Goal: Task Accomplishment & Management: Manage account settings

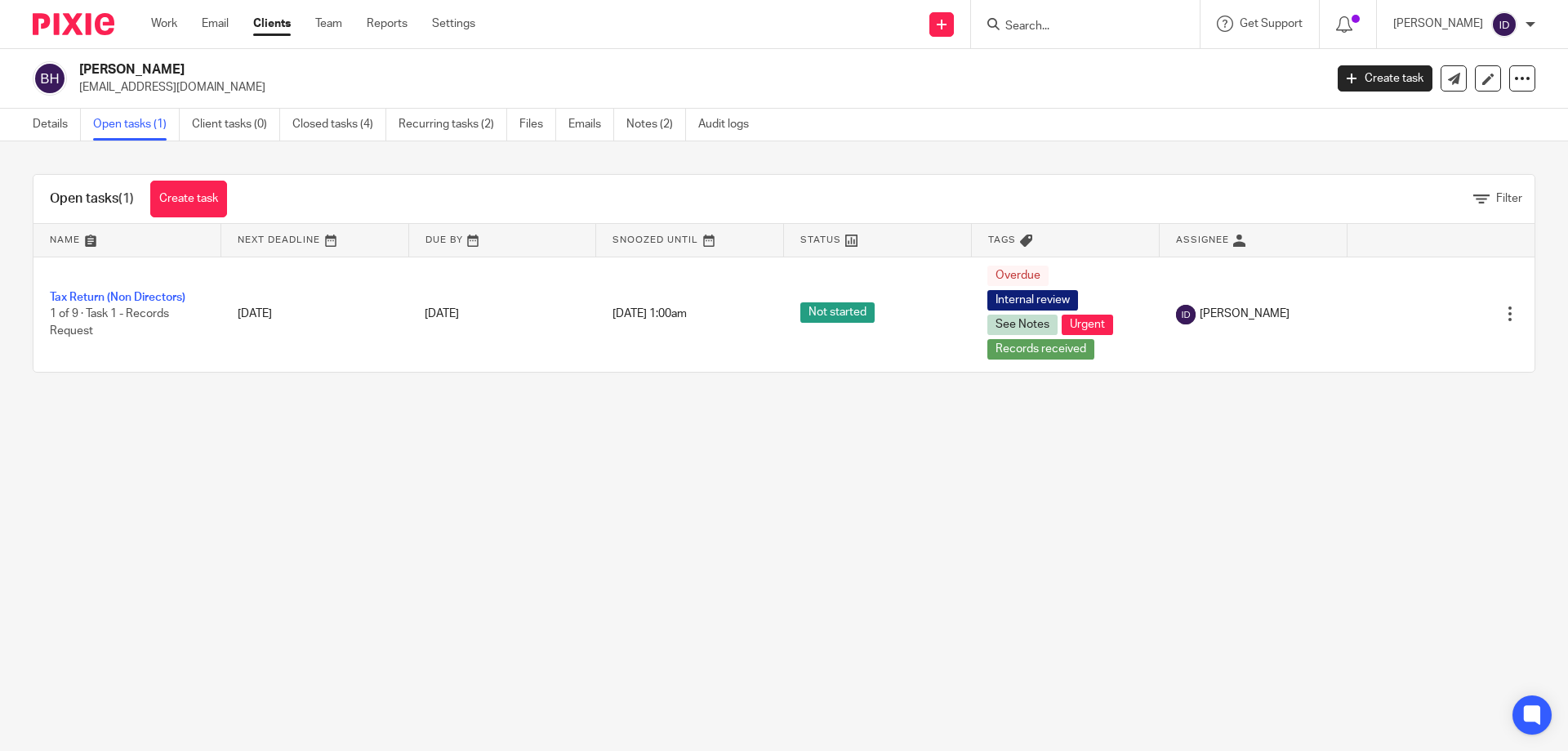
click at [264, 23] on link "Clients" at bounding box center [272, 24] width 37 height 16
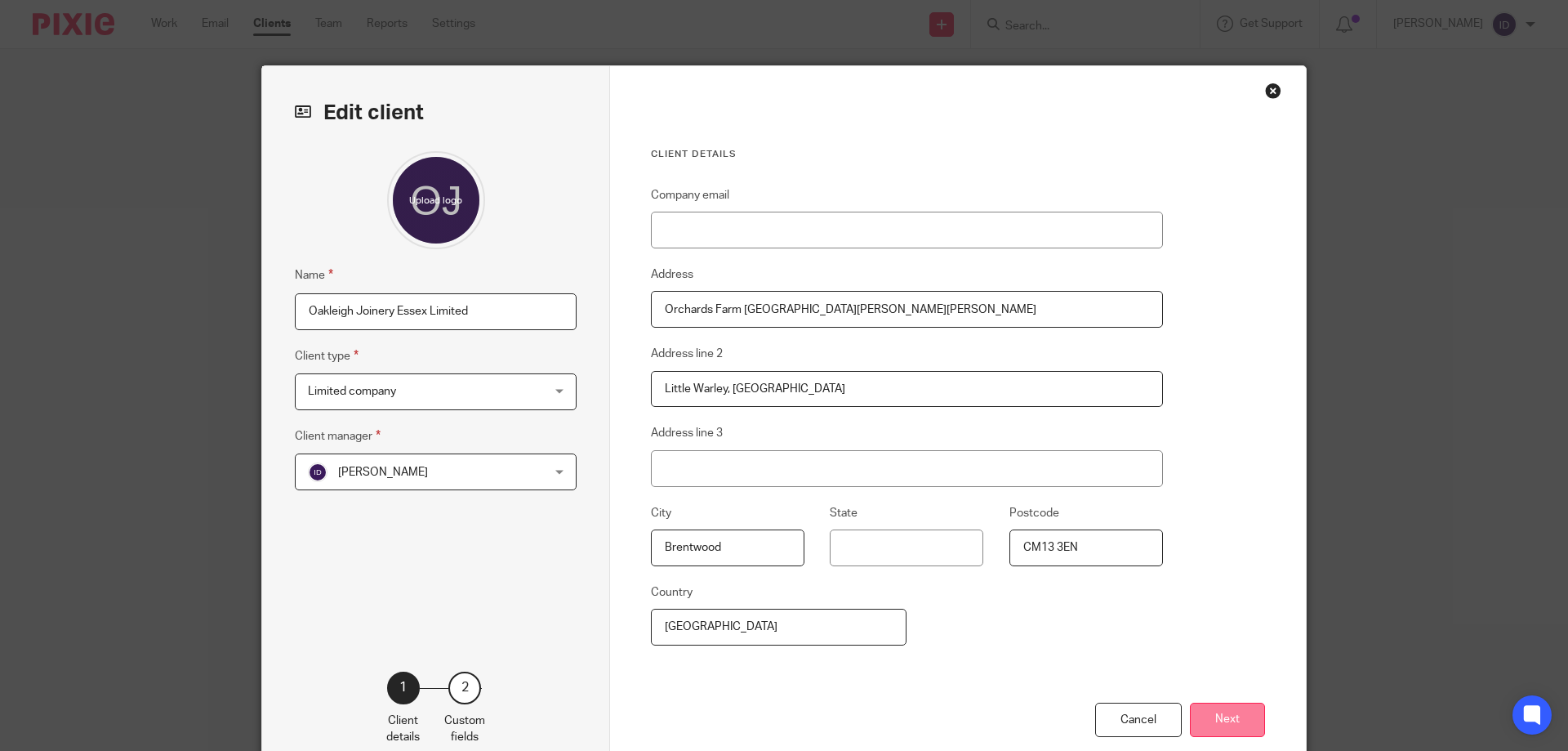
click at [1230, 725] on button "Next" at bounding box center [1227, 720] width 75 height 35
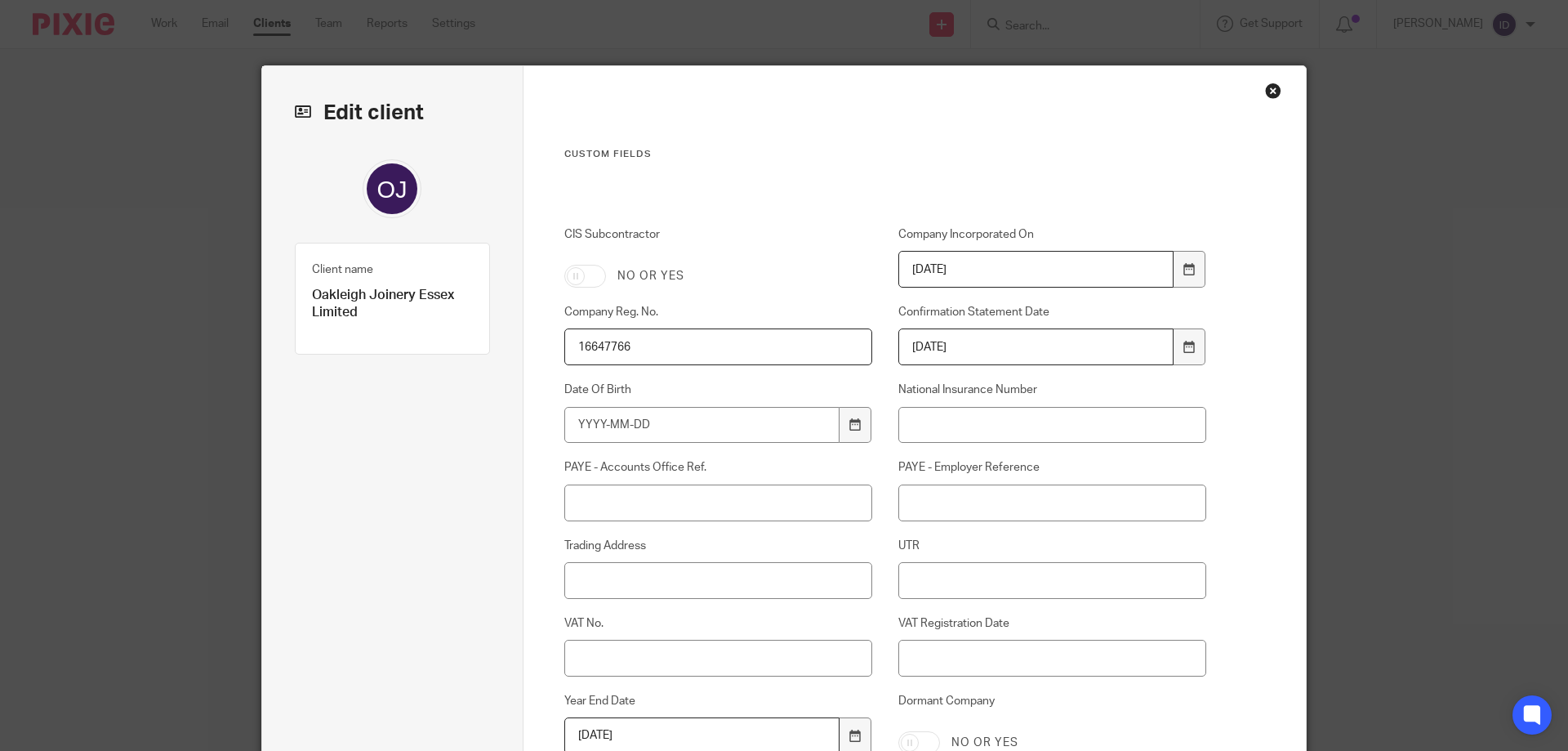
scroll to position [270, 0]
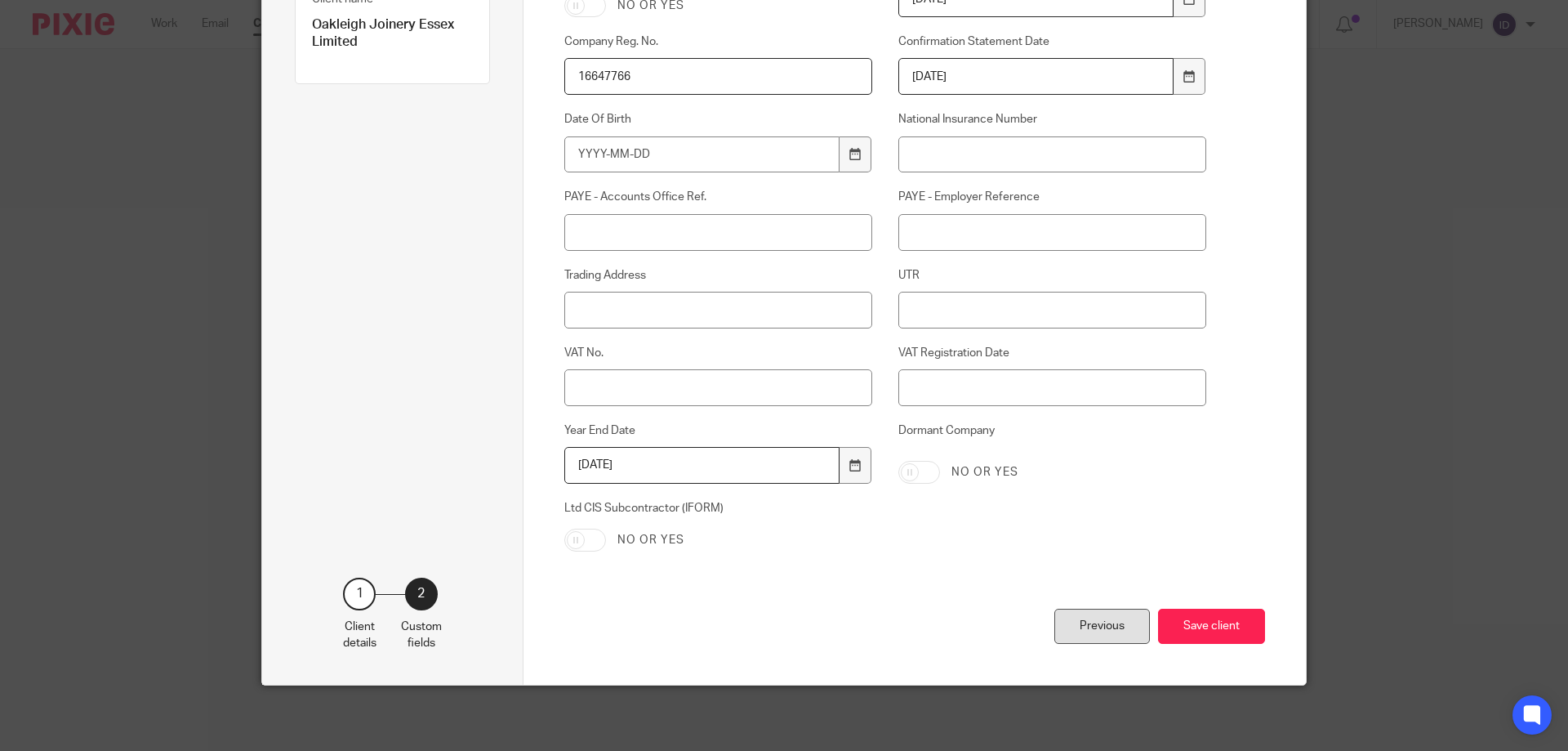
click at [1091, 634] on div "Previous" at bounding box center [1102, 626] width 95 height 35
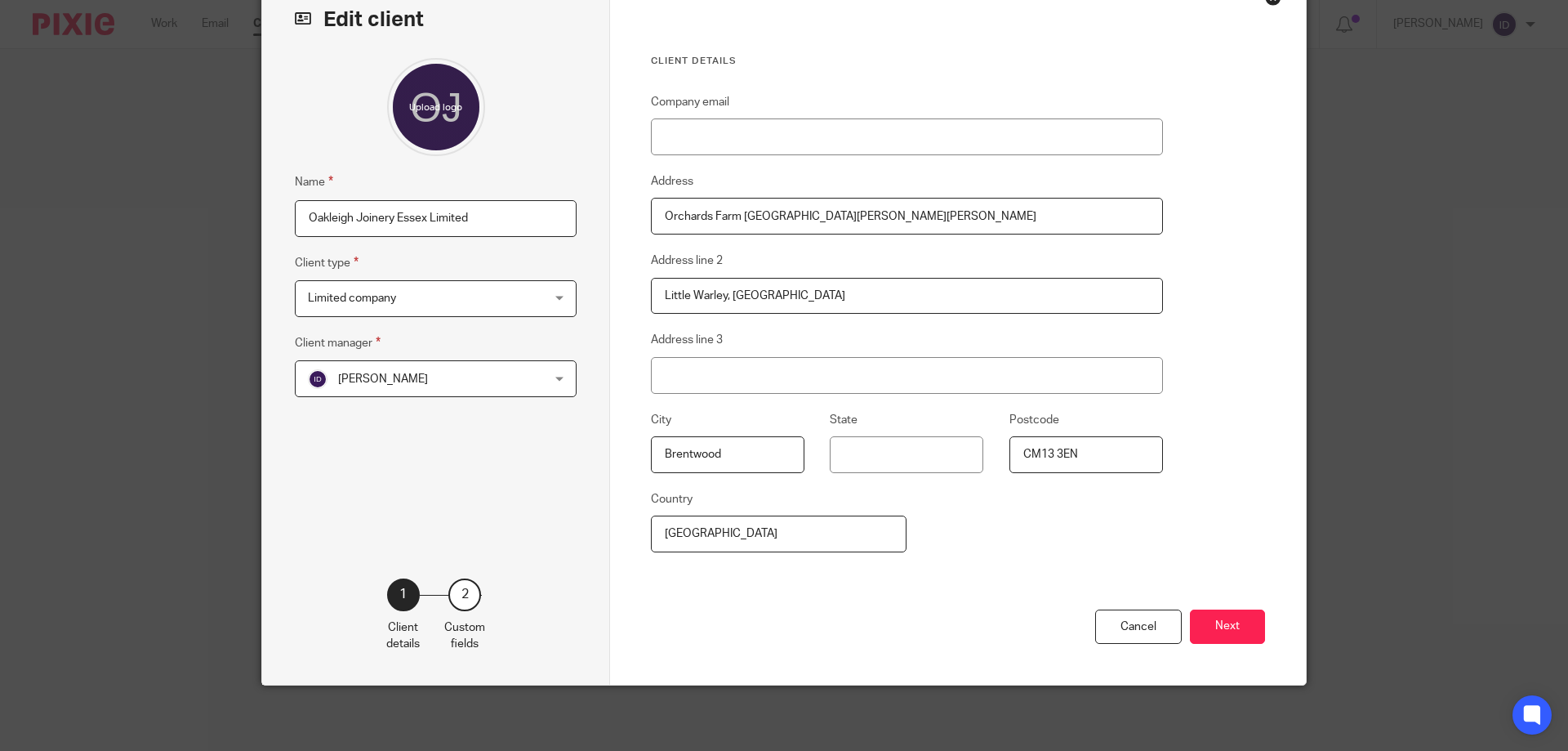
click at [436, 369] on span "[PERSON_NAME]" at bounding box center [414, 378] width 214 height 35
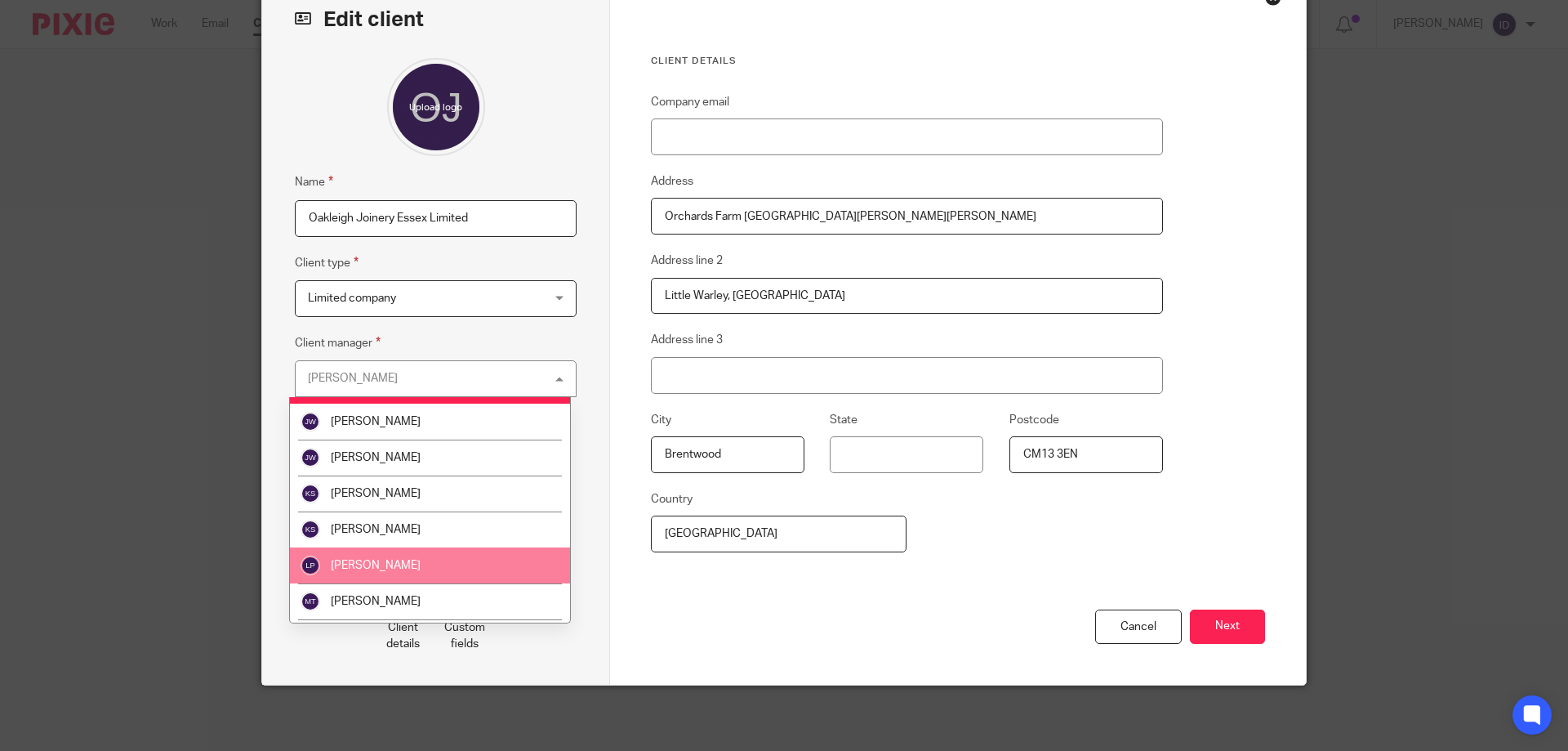
scroll to position [326, 0]
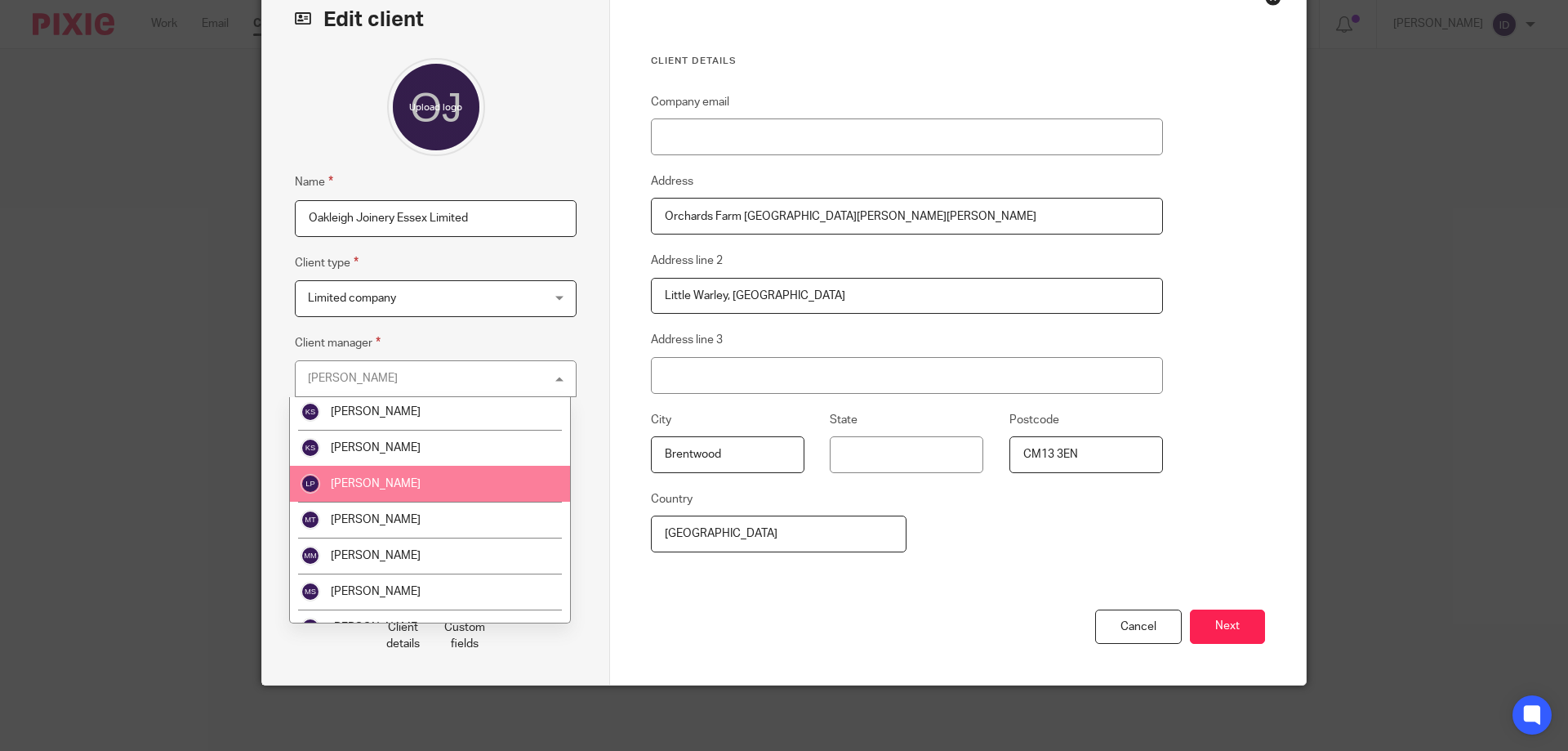
click at [414, 486] on li "Lewis Parker" at bounding box center [430, 484] width 280 height 36
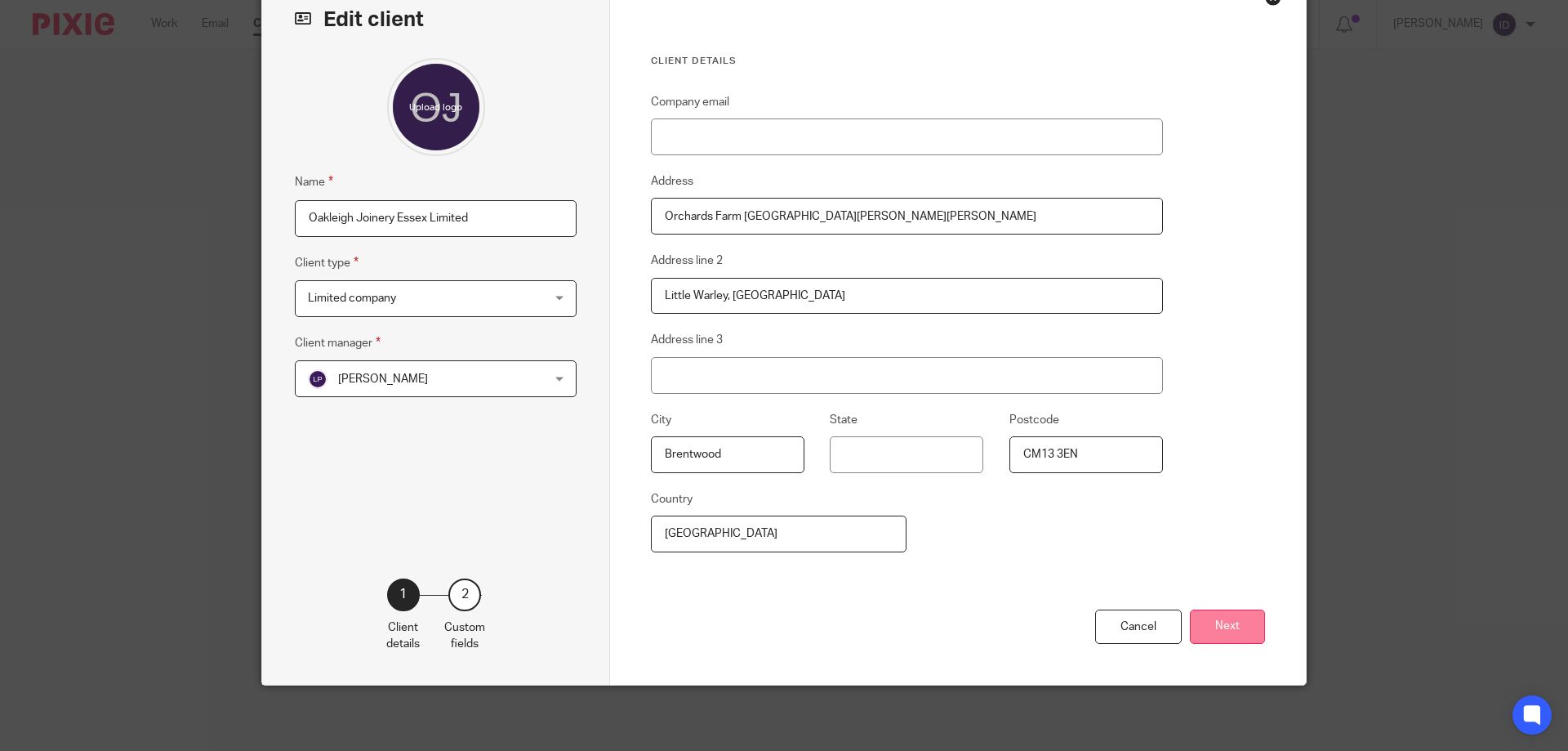
click at [1226, 632] on button "Next" at bounding box center [1227, 626] width 75 height 35
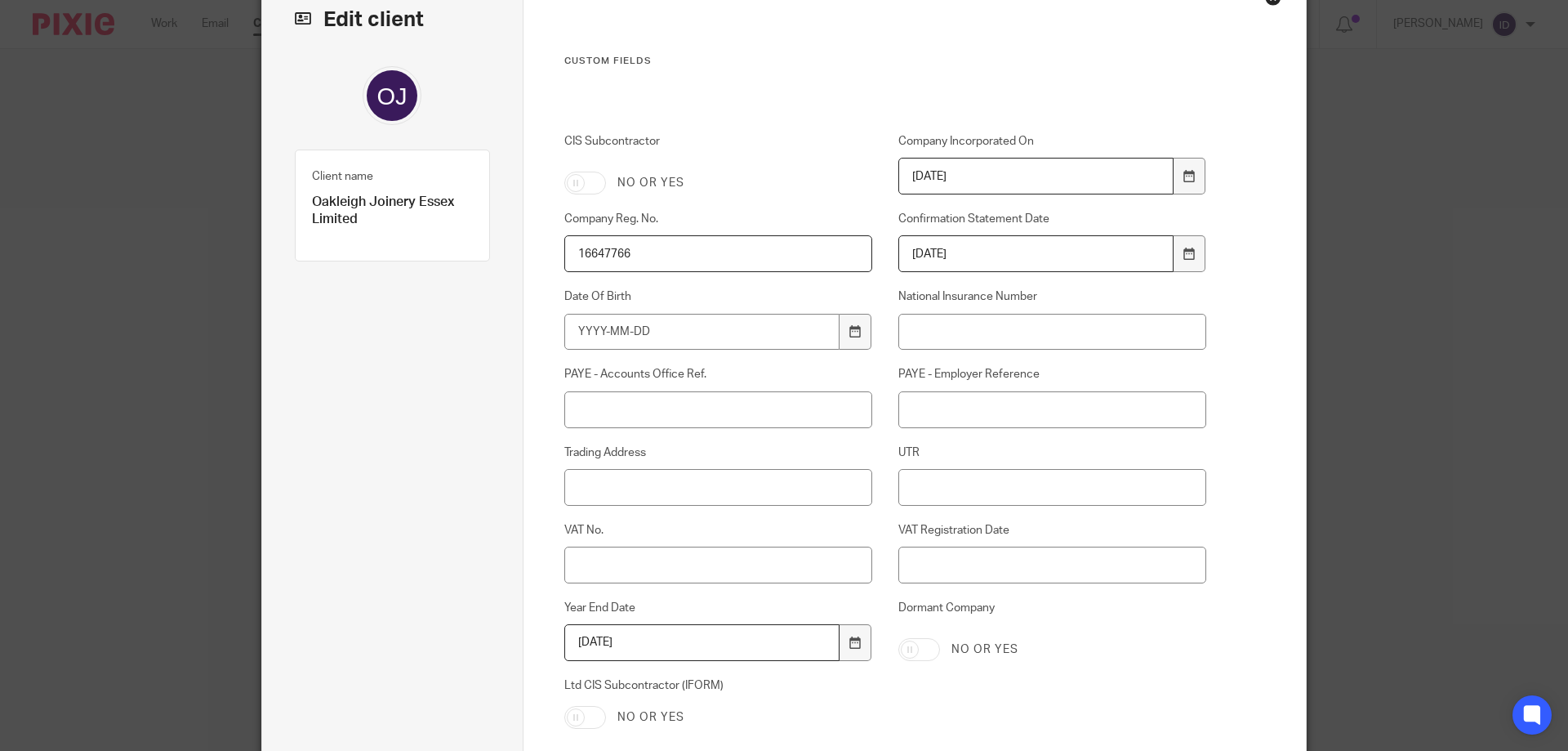
scroll to position [270, 0]
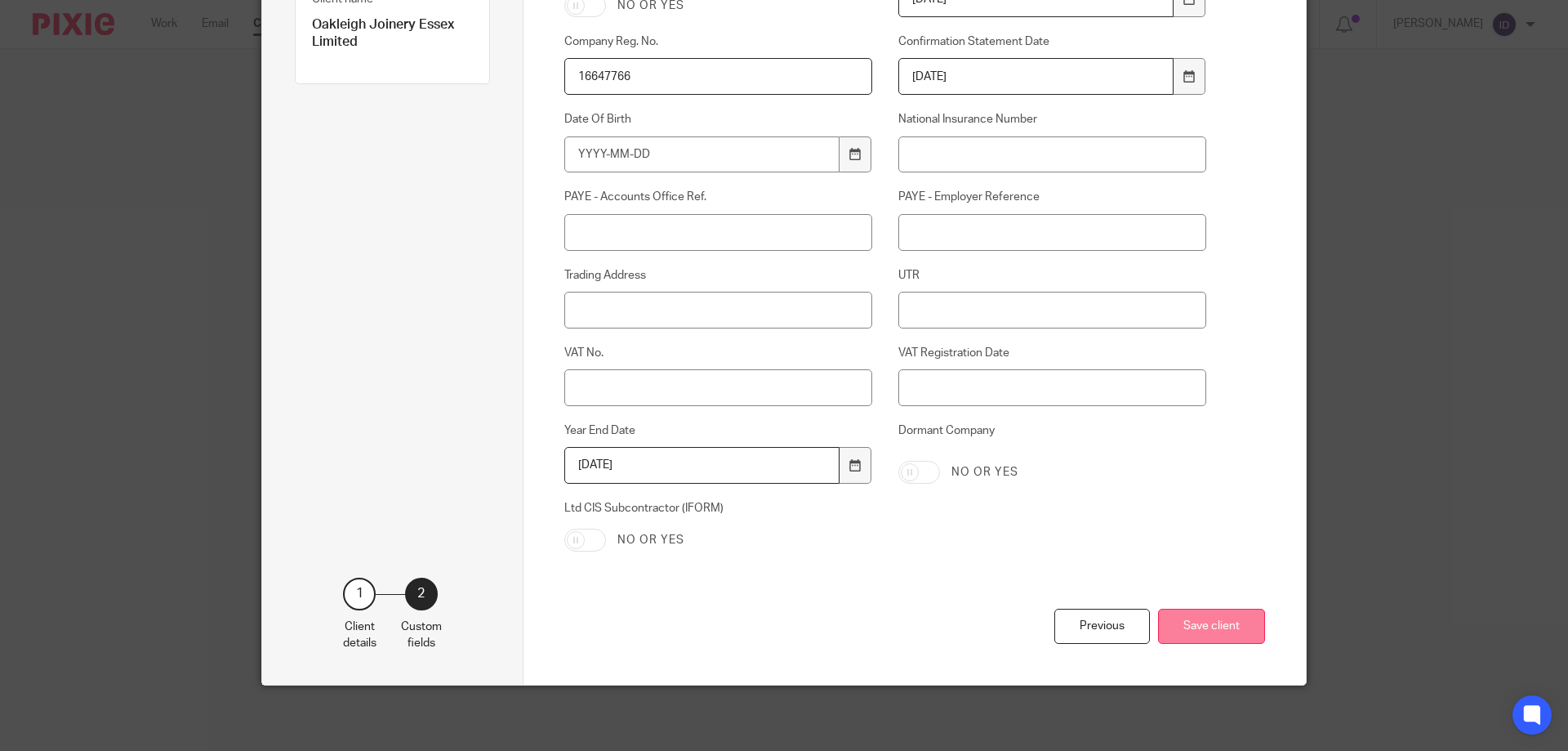
click at [1227, 628] on button "Save client" at bounding box center [1212, 626] width 107 height 35
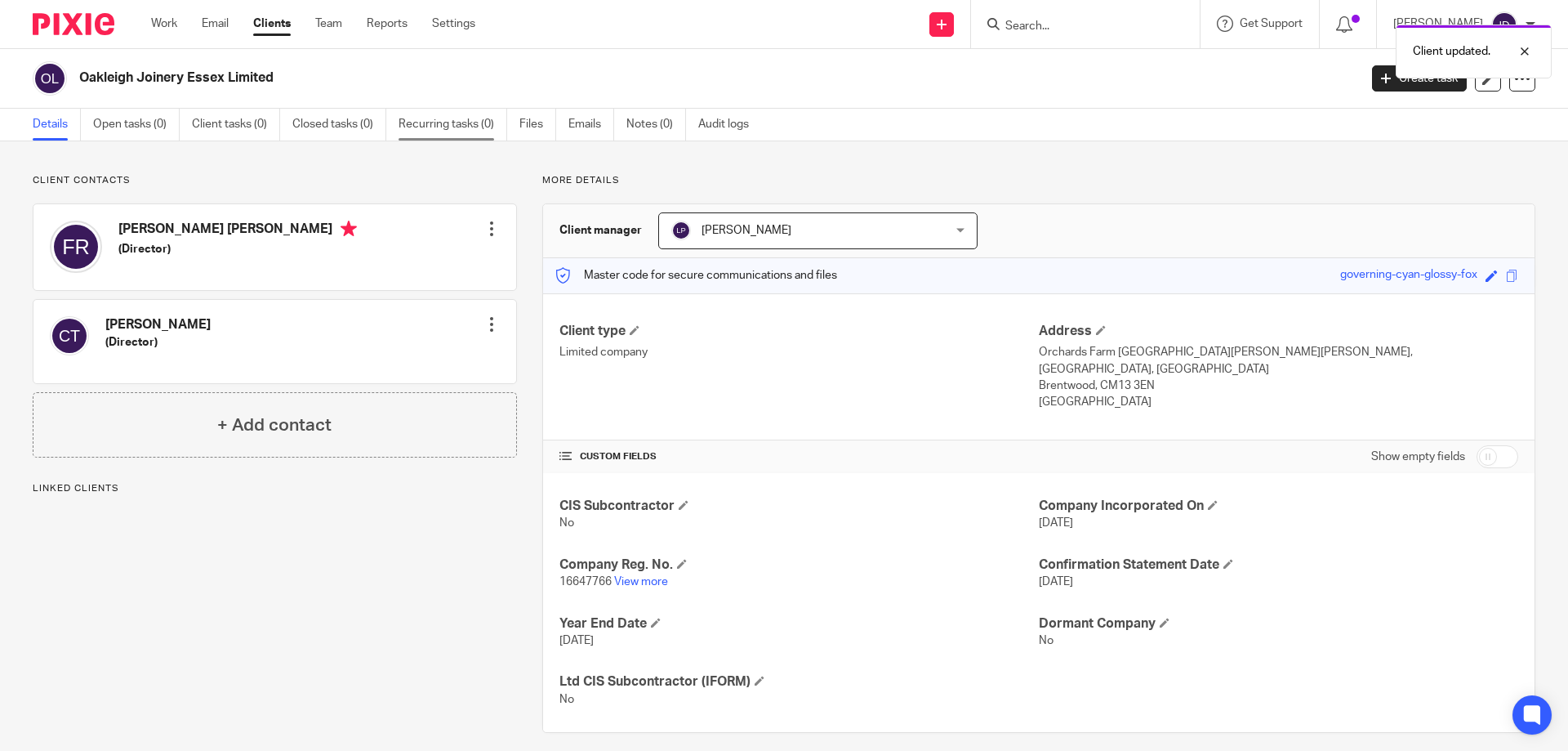
click at [475, 124] on link "Recurring tasks (0)" at bounding box center [454, 125] width 109 height 32
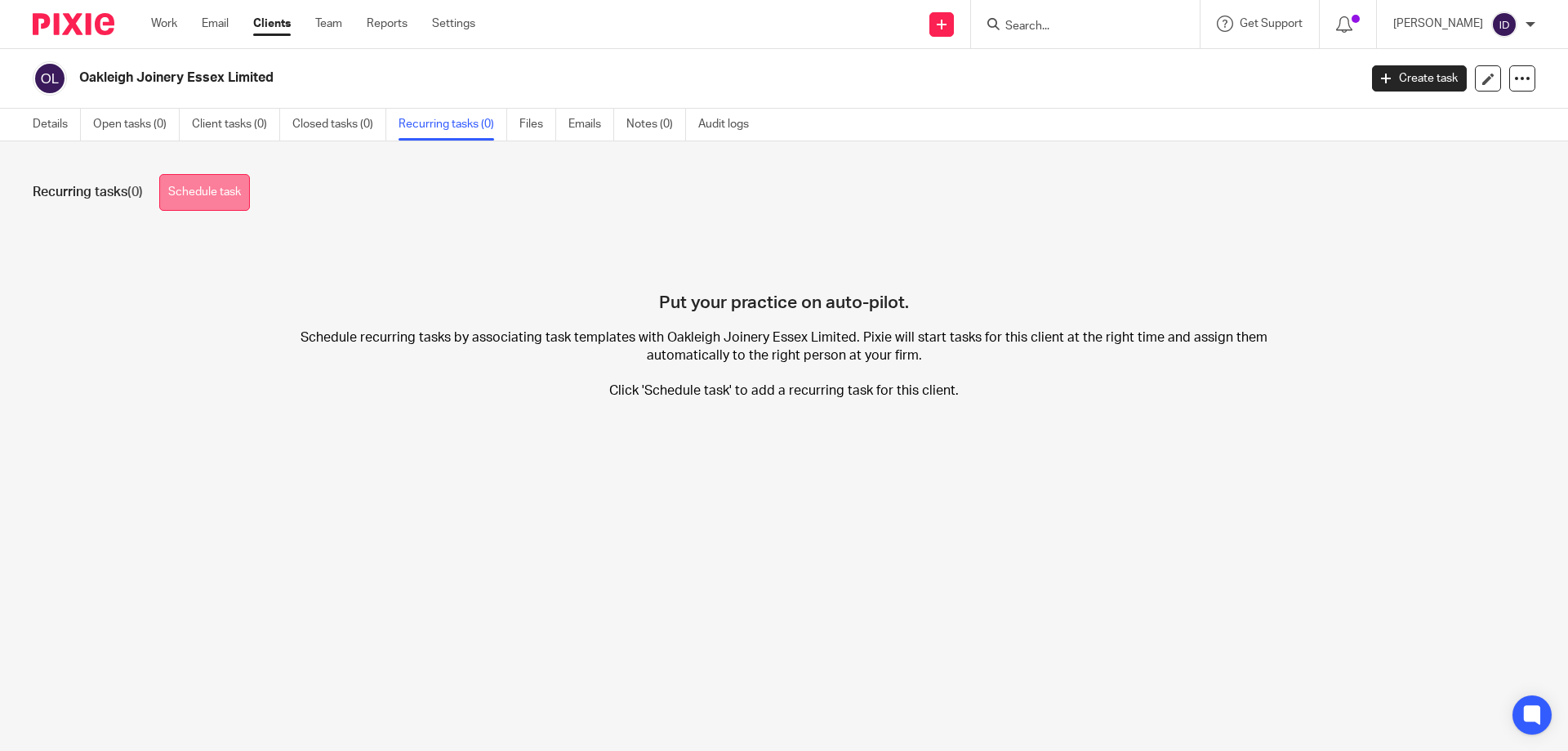
click at [209, 194] on link "Schedule task" at bounding box center [205, 192] width 91 height 36
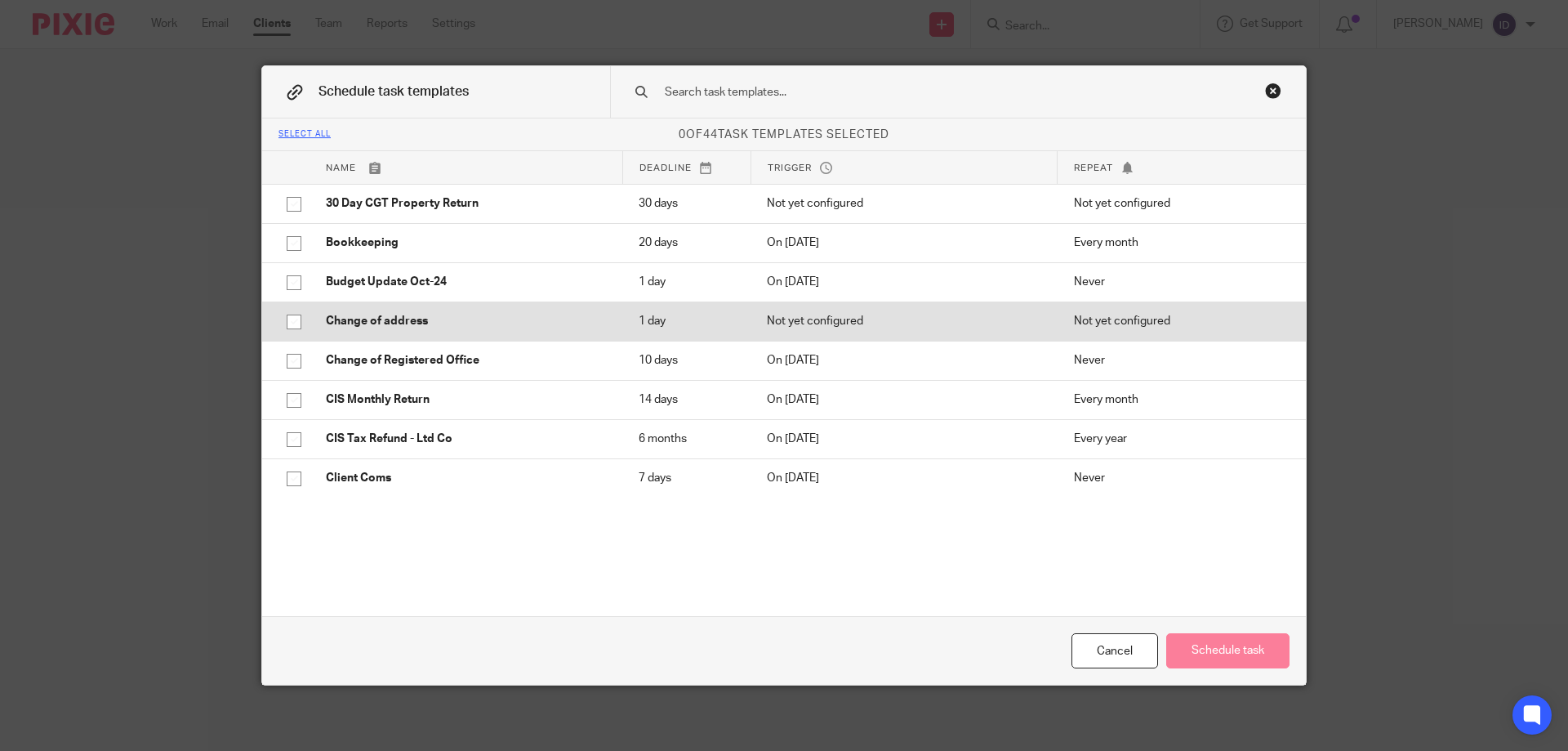
scroll to position [82, 0]
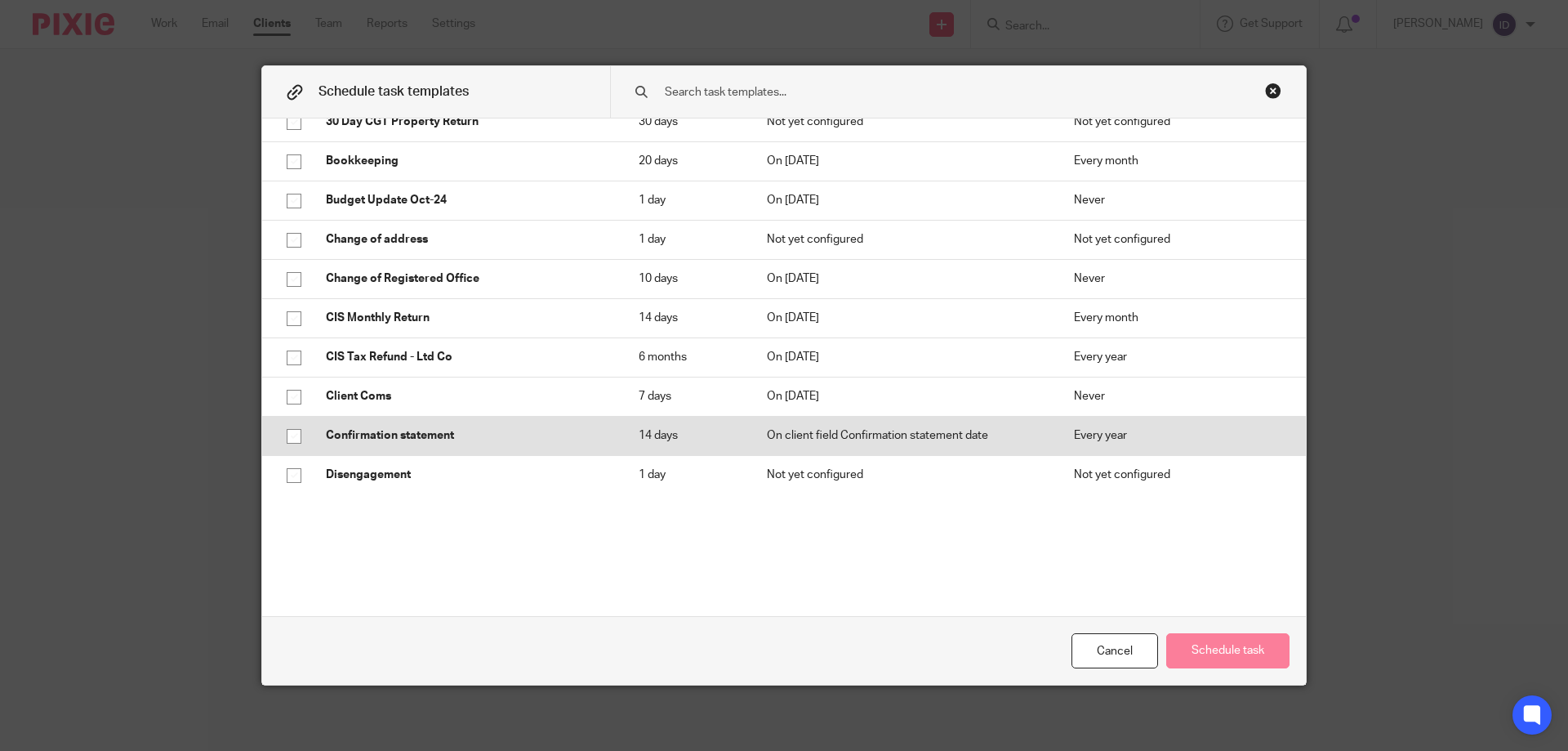
click at [286, 436] on input "checkbox" at bounding box center [294, 436] width 31 height 31
checkbox input "true"
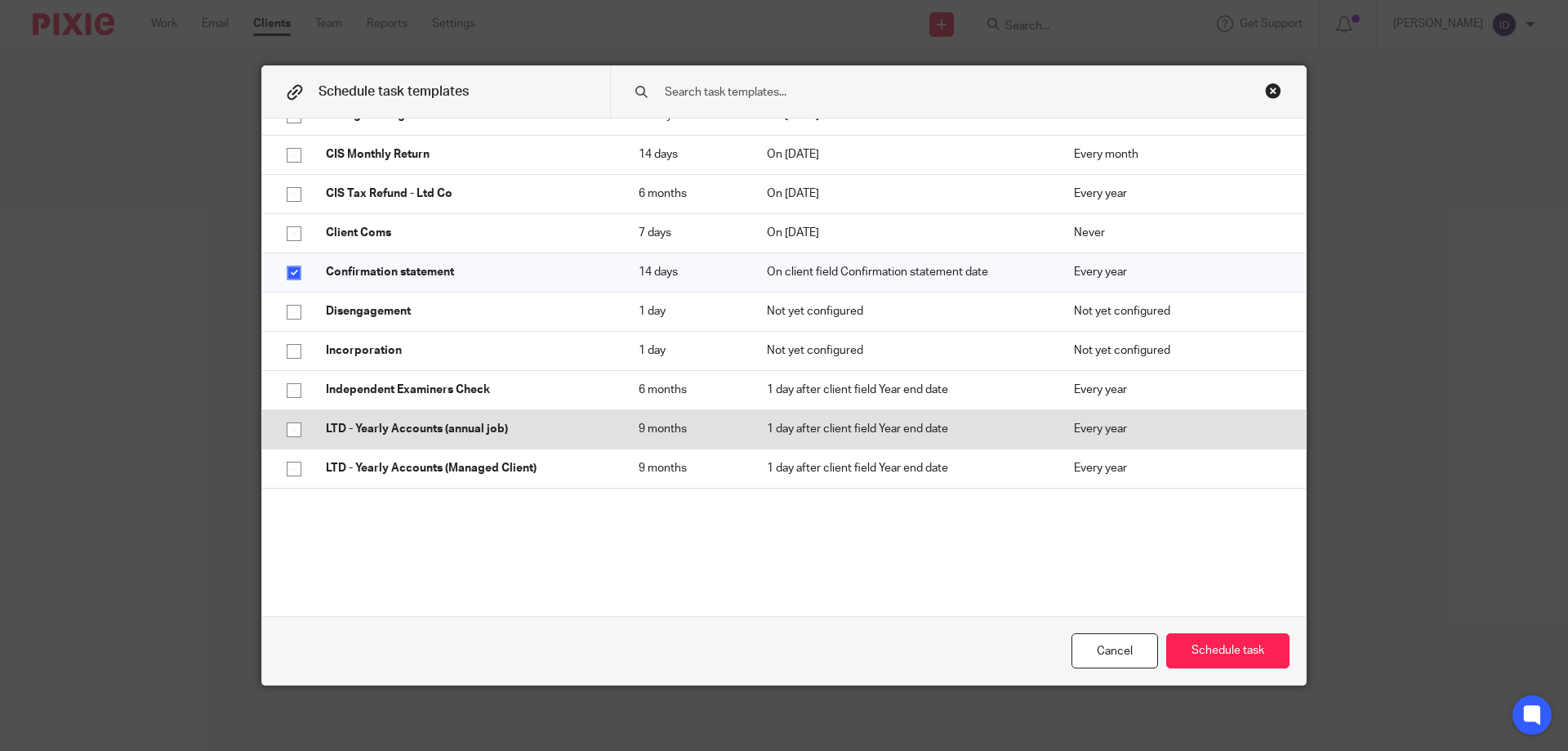
scroll to position [326, 0]
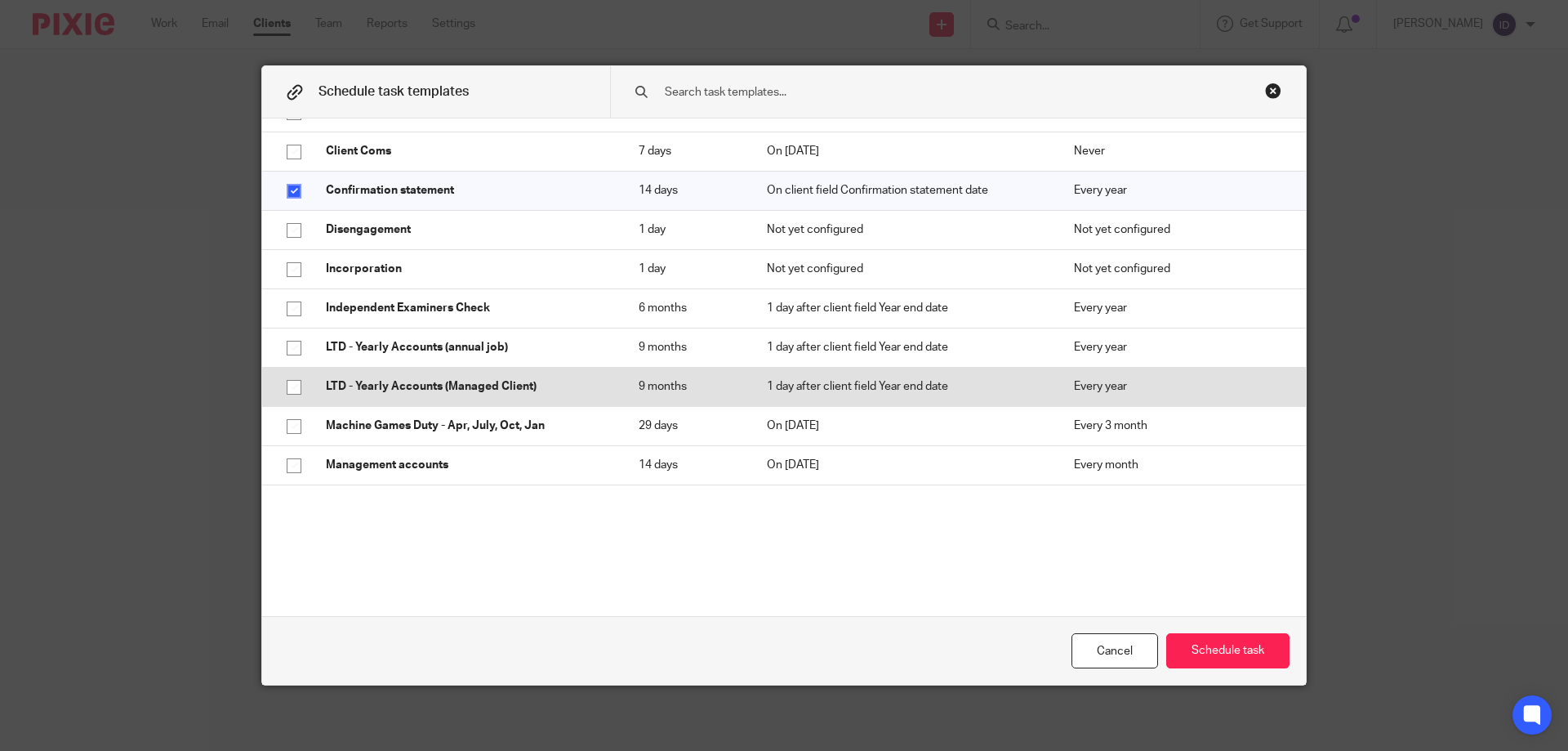
click at [290, 384] on input "checkbox" at bounding box center [294, 387] width 31 height 31
checkbox input "true"
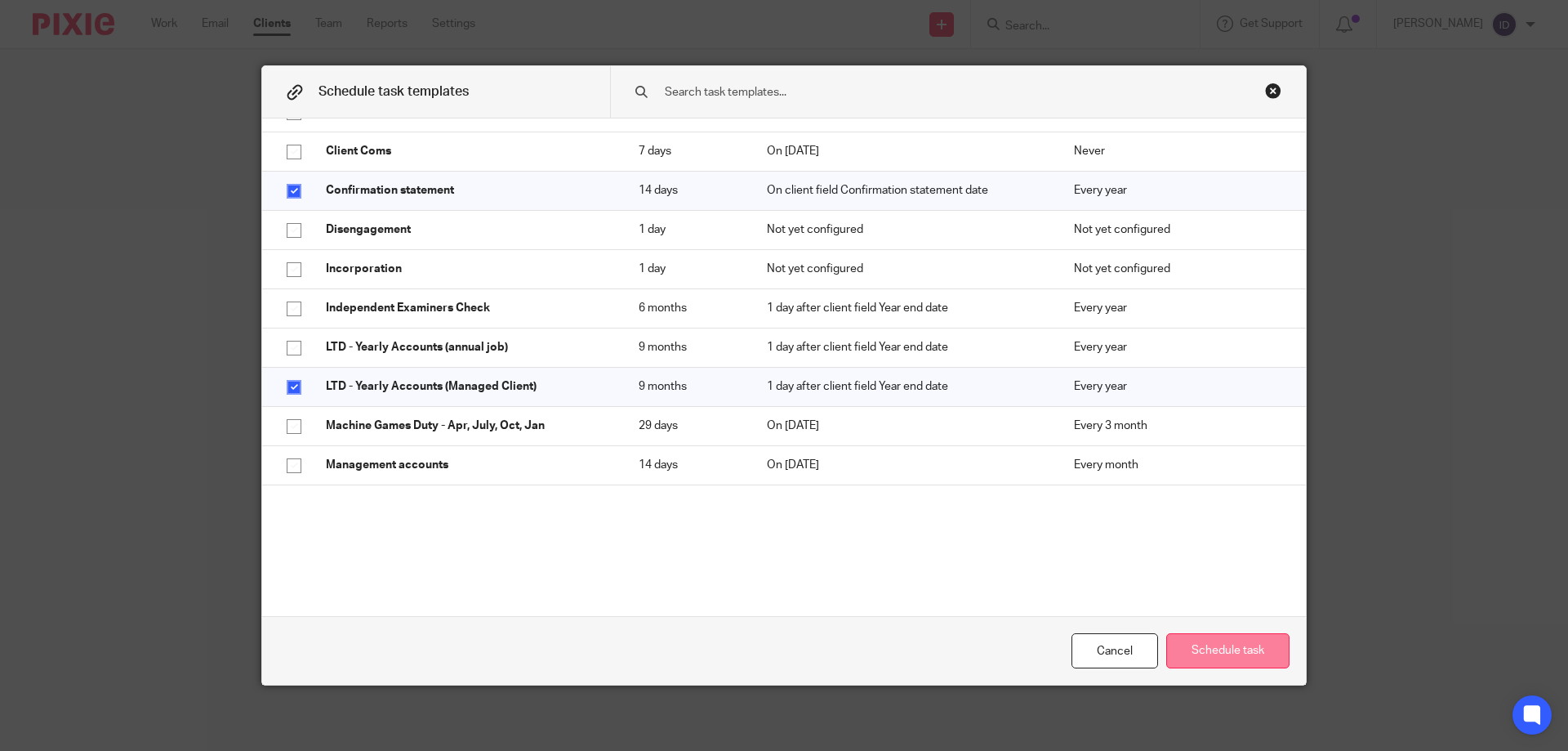
click at [1229, 650] on button "Schedule task" at bounding box center [1228, 650] width 124 height 35
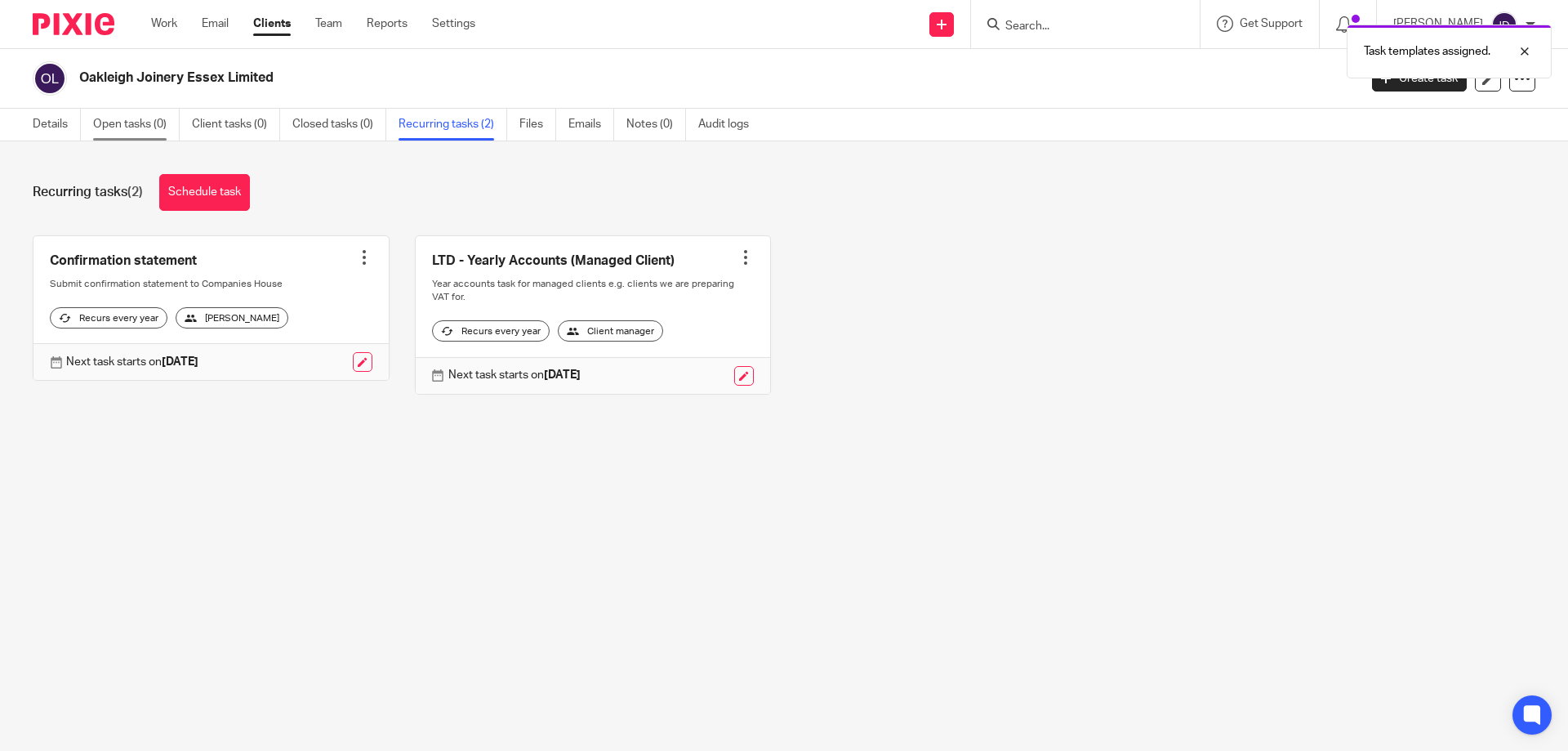
click at [121, 124] on link "Open tasks (0)" at bounding box center [135, 125] width 86 height 32
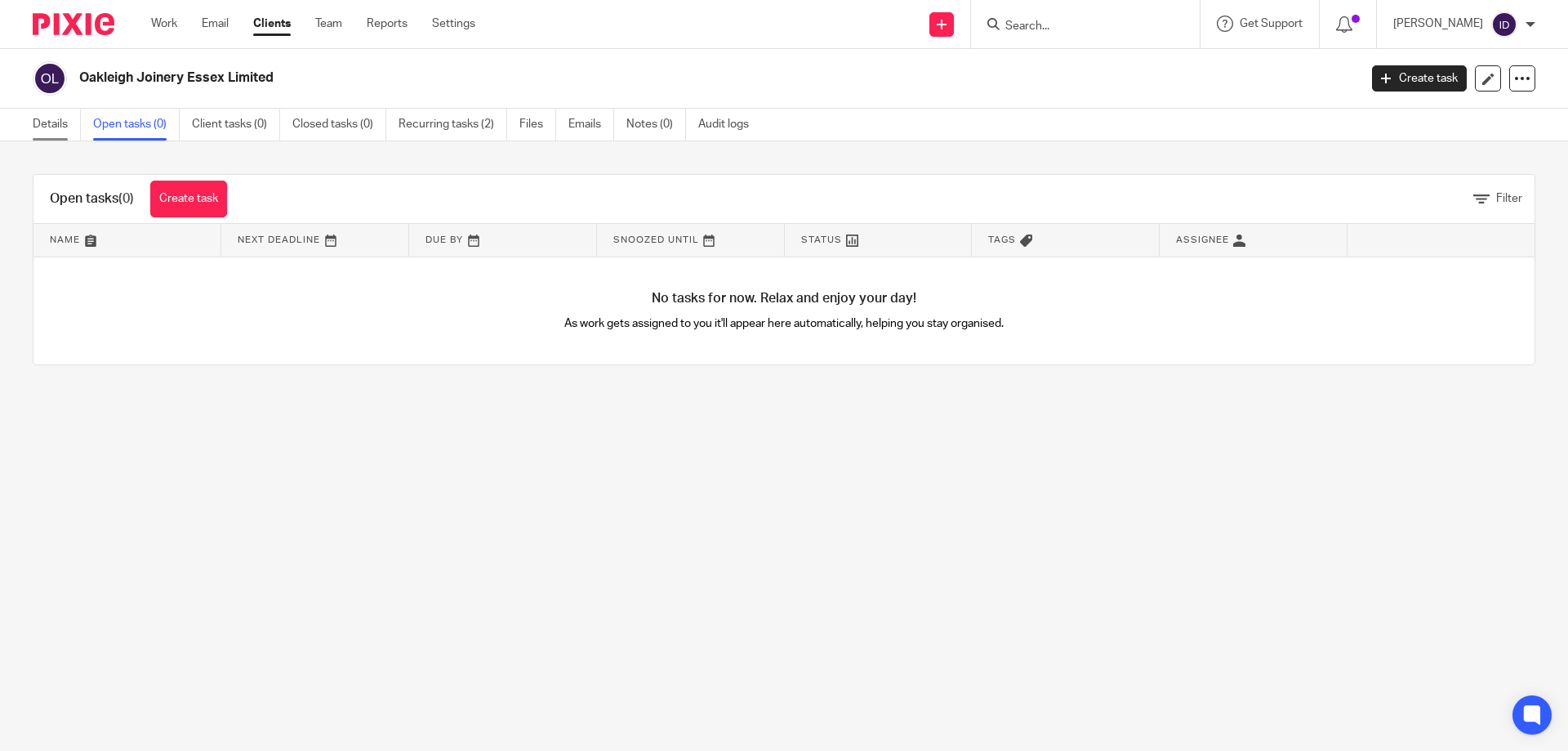
click at [43, 117] on link "Details" at bounding box center [56, 125] width 48 height 32
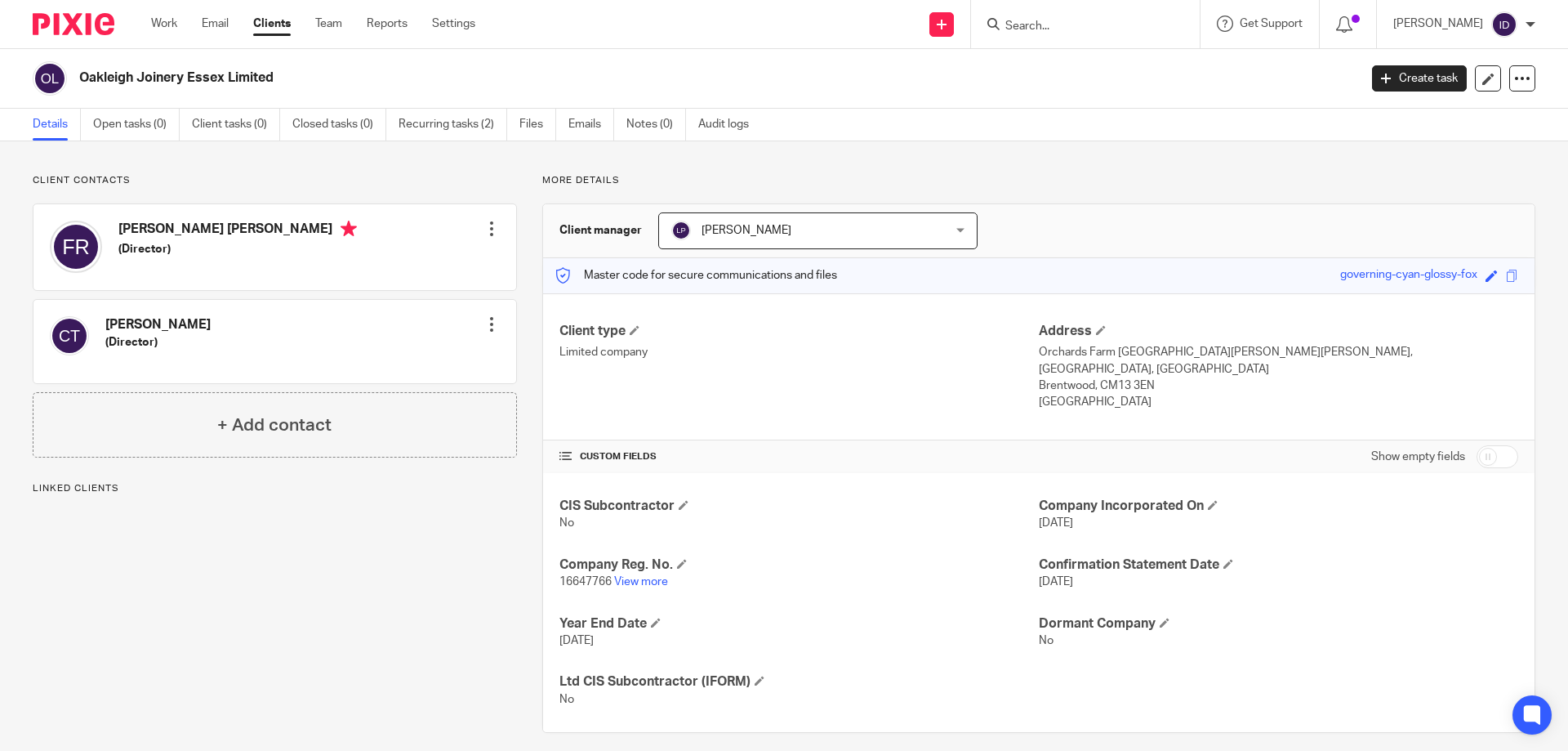
click at [484, 325] on div at bounding box center [492, 325] width 16 height 16
click at [387, 436] on button "Make primary" at bounding box center [381, 431] width 89 height 21
drag, startPoint x: 78, startPoint y: 76, endPoint x: 281, endPoint y: 76, distance: 203.0
click at [281, 76] on div "Oakleigh Joinery Essex Limited" at bounding box center [690, 78] width 1315 height 35
copy h2 "Oakleigh Joinery Essex Limited"
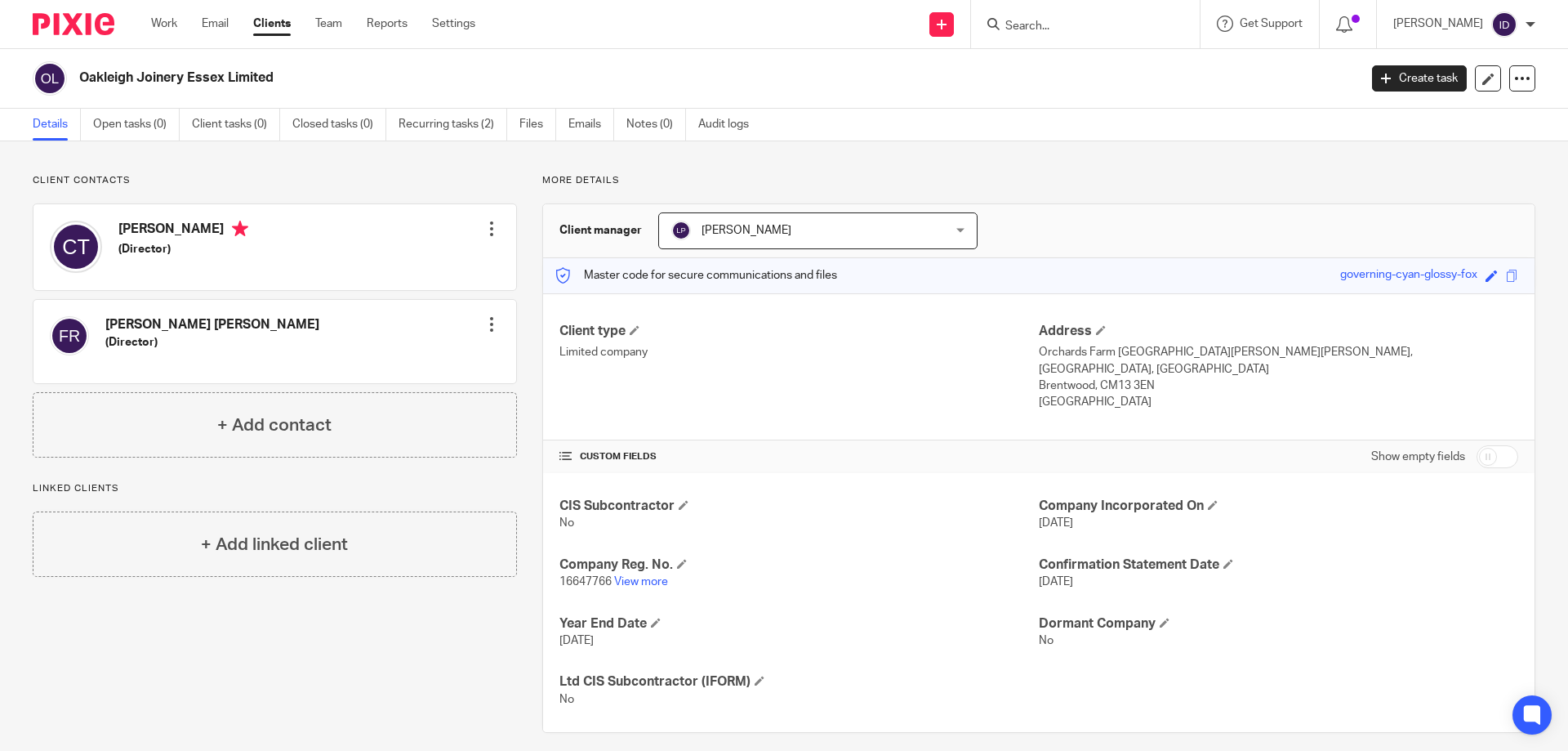
click at [1096, 25] on input "Search" at bounding box center [1077, 27] width 147 height 15
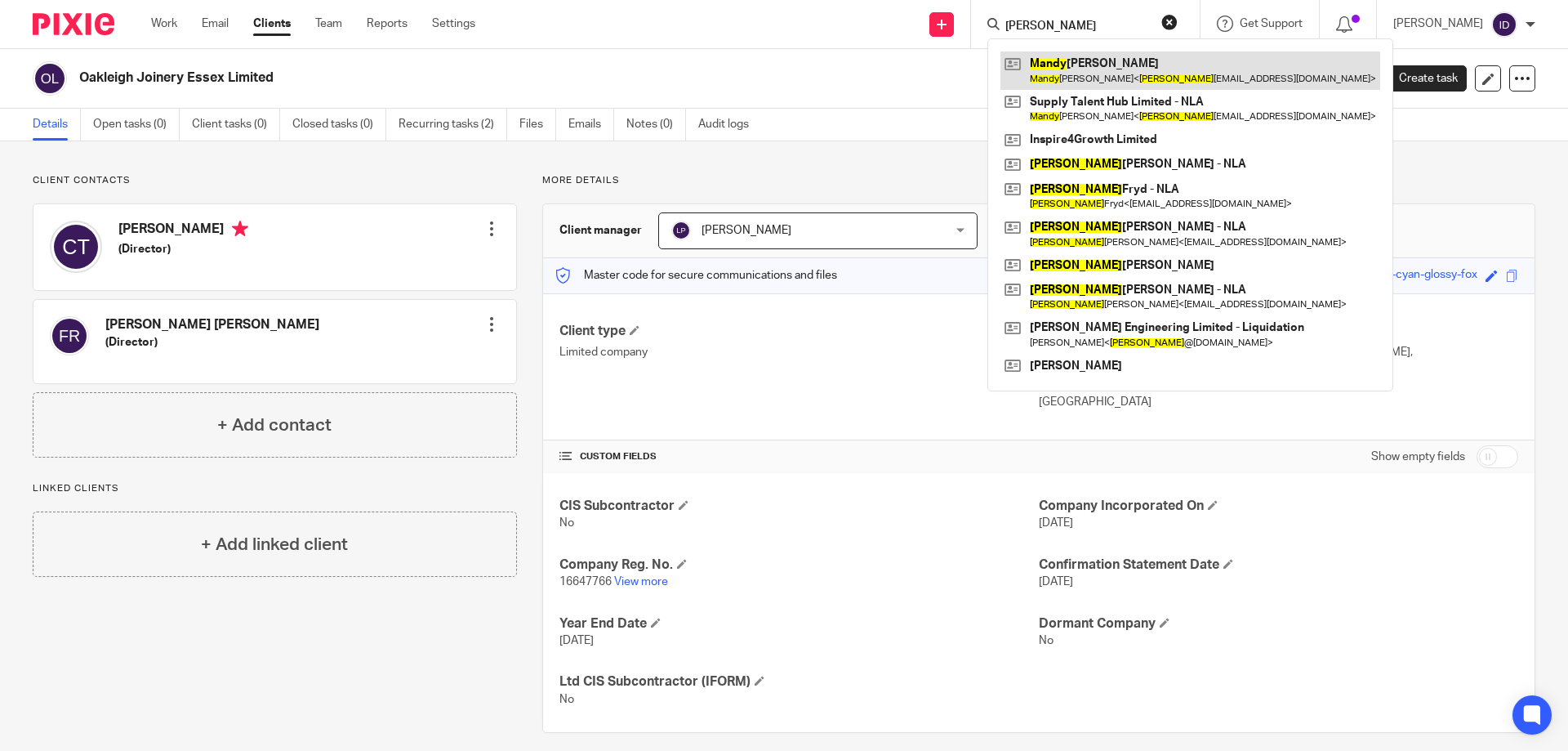
type input "mandy"
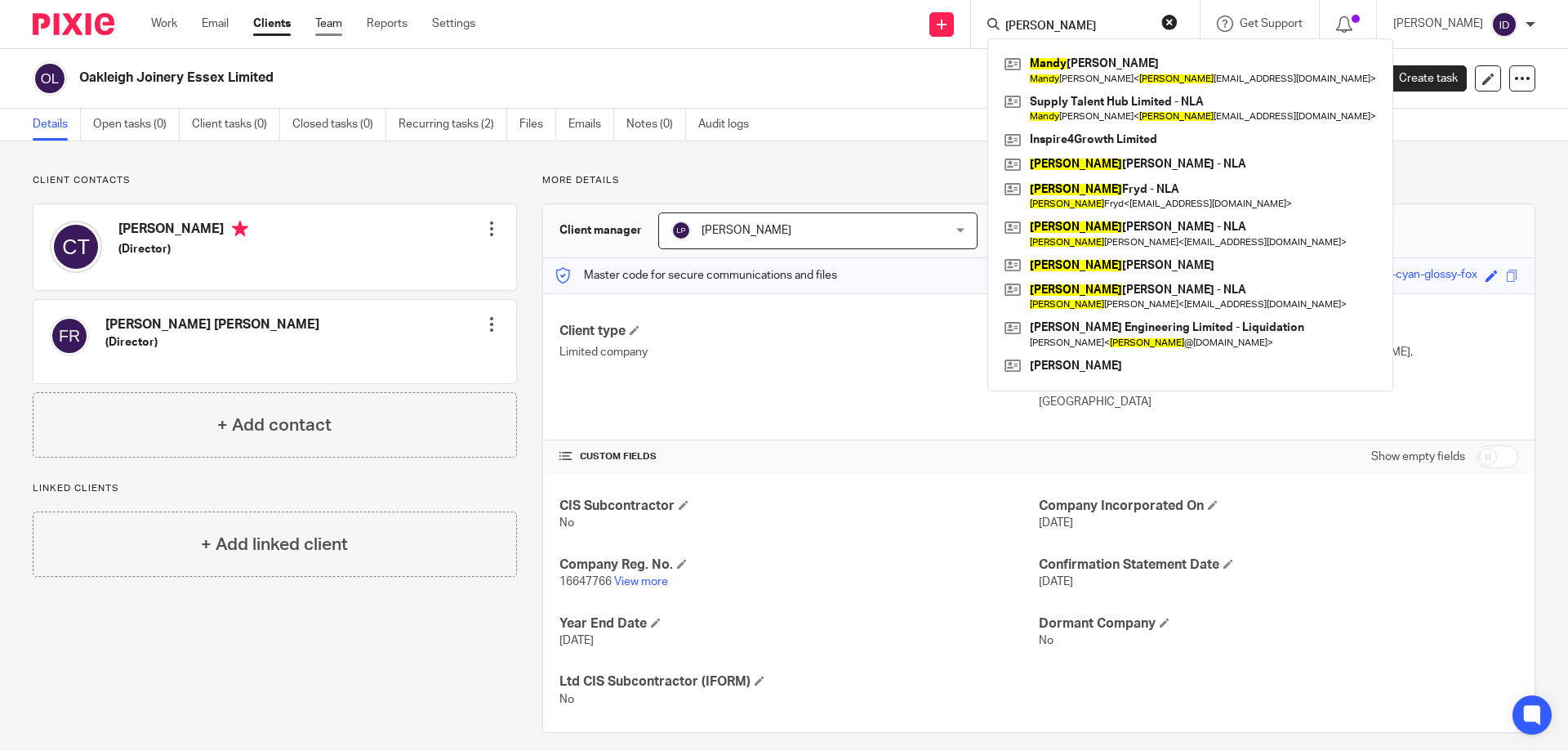
click at [321, 28] on link "Team" at bounding box center [329, 24] width 27 height 16
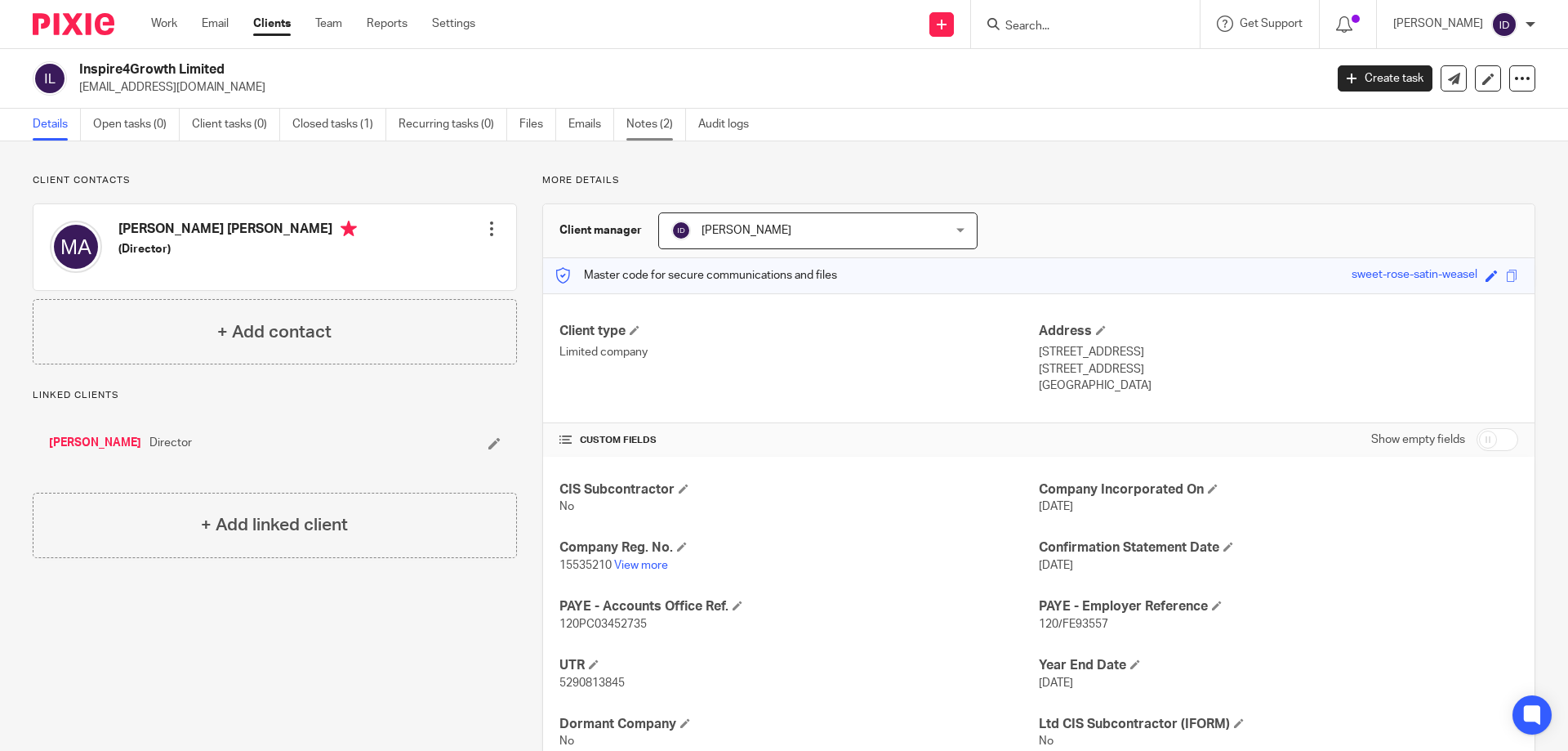
click at [648, 124] on link "Notes (2)" at bounding box center [656, 125] width 60 height 32
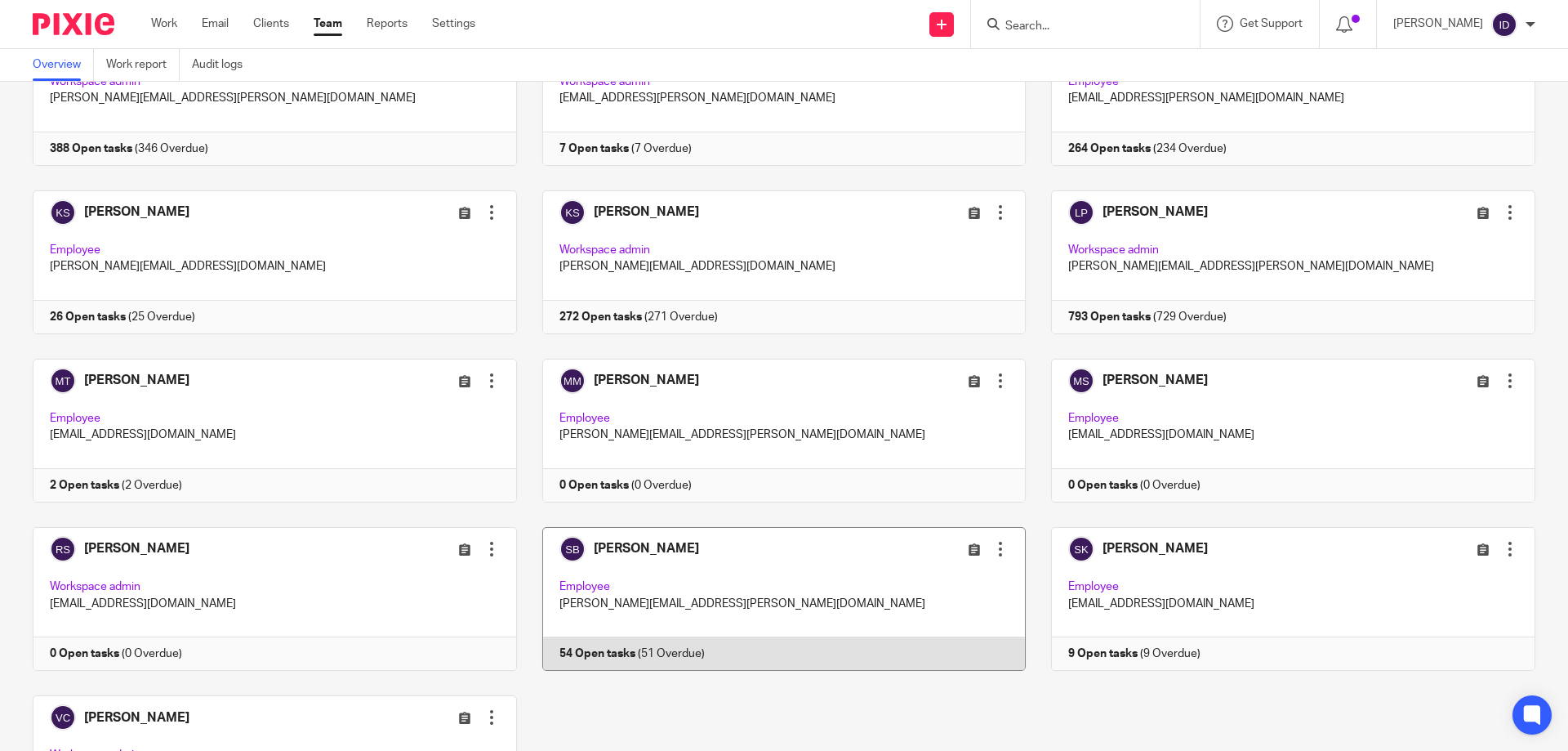
scroll to position [636, 0]
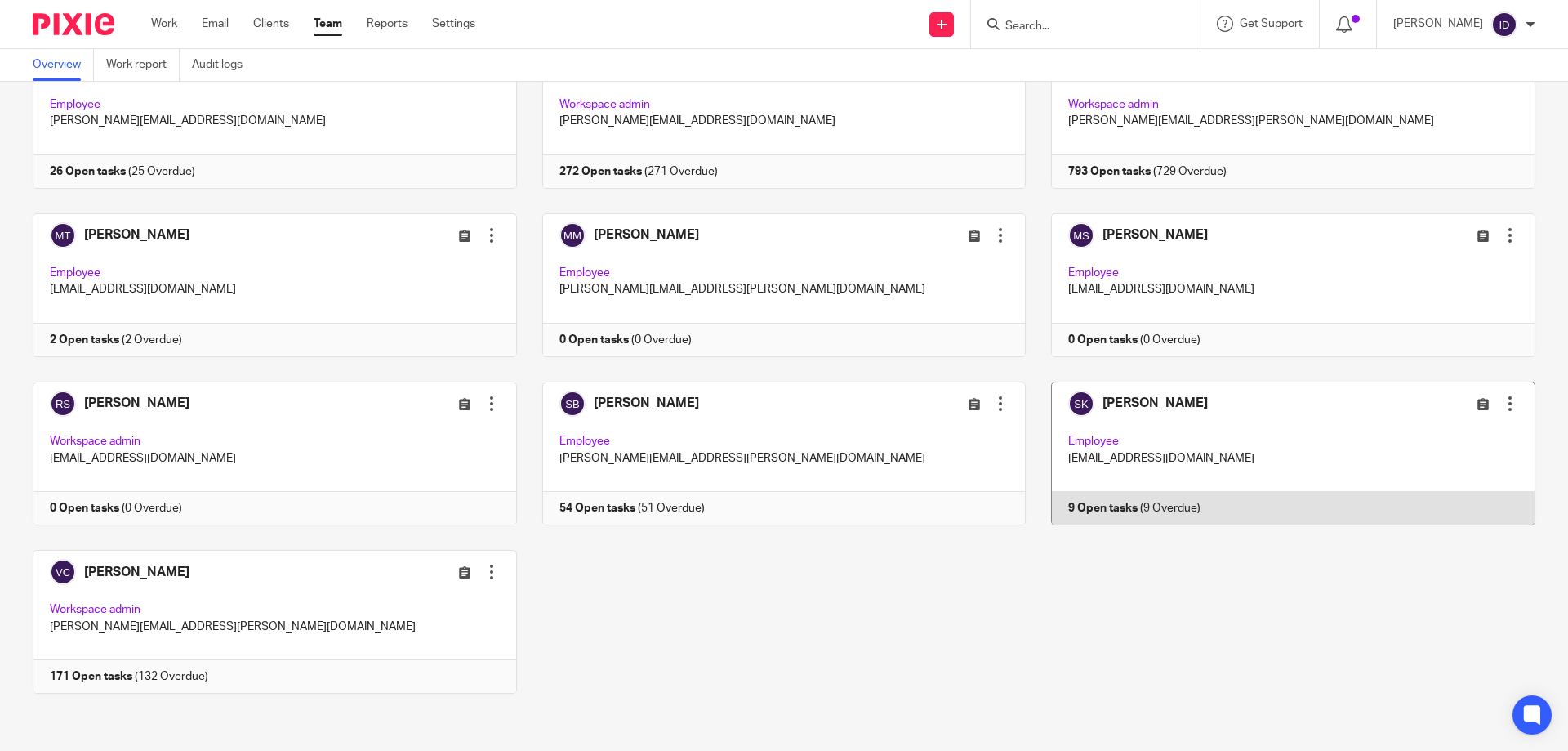
click at [1124, 396] on link at bounding box center [1281, 454] width 510 height 144
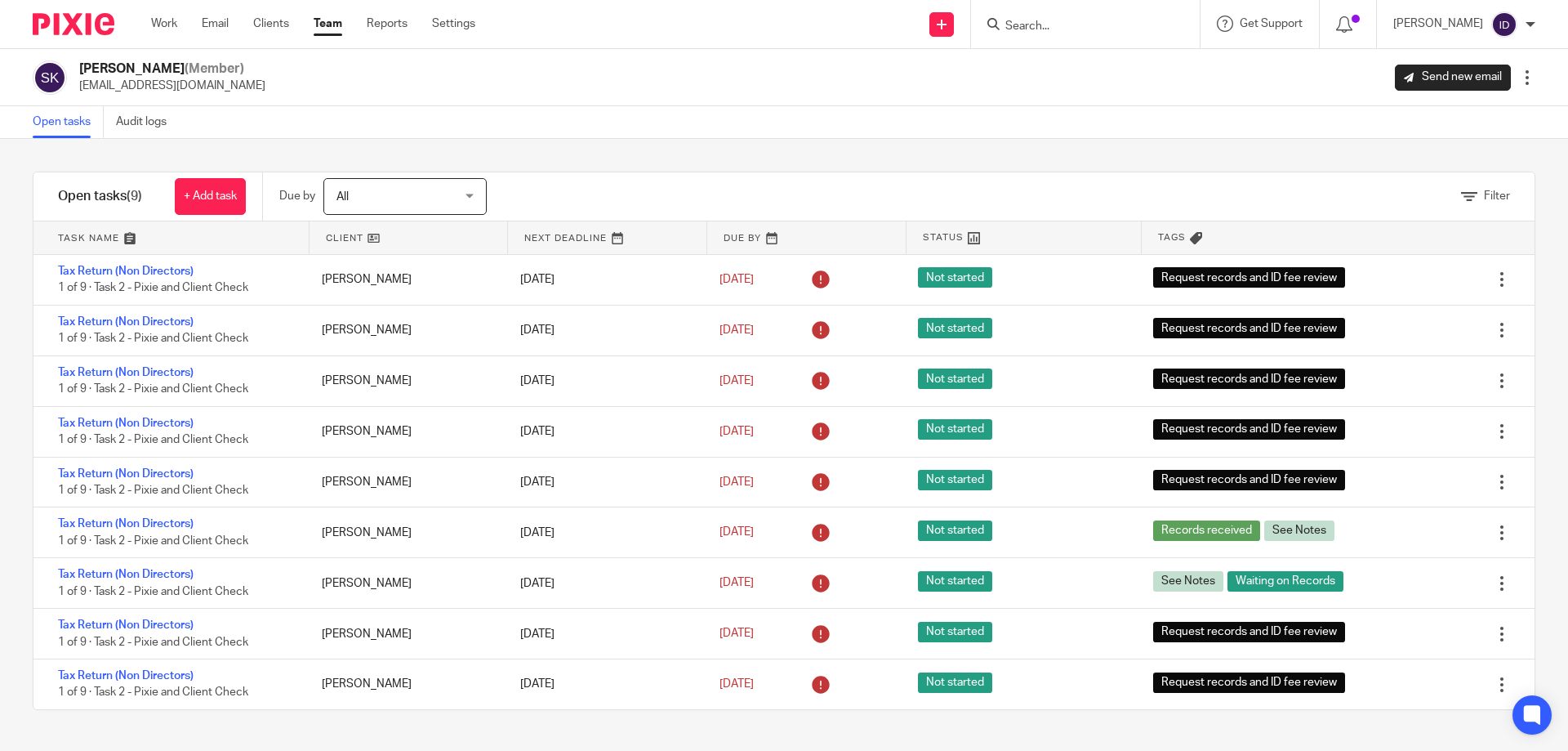
click at [836, 162] on div "Filter tasks Only show tasks matching all of these conditions 1 Client name Is …" at bounding box center [784, 445] width 1568 height 612
click at [866, 141] on div "Filter tasks Only show tasks matching all of these conditions 1 Client name Is …" at bounding box center [784, 445] width 1568 height 612
click at [1073, 28] on input "Search" at bounding box center [1077, 27] width 147 height 15
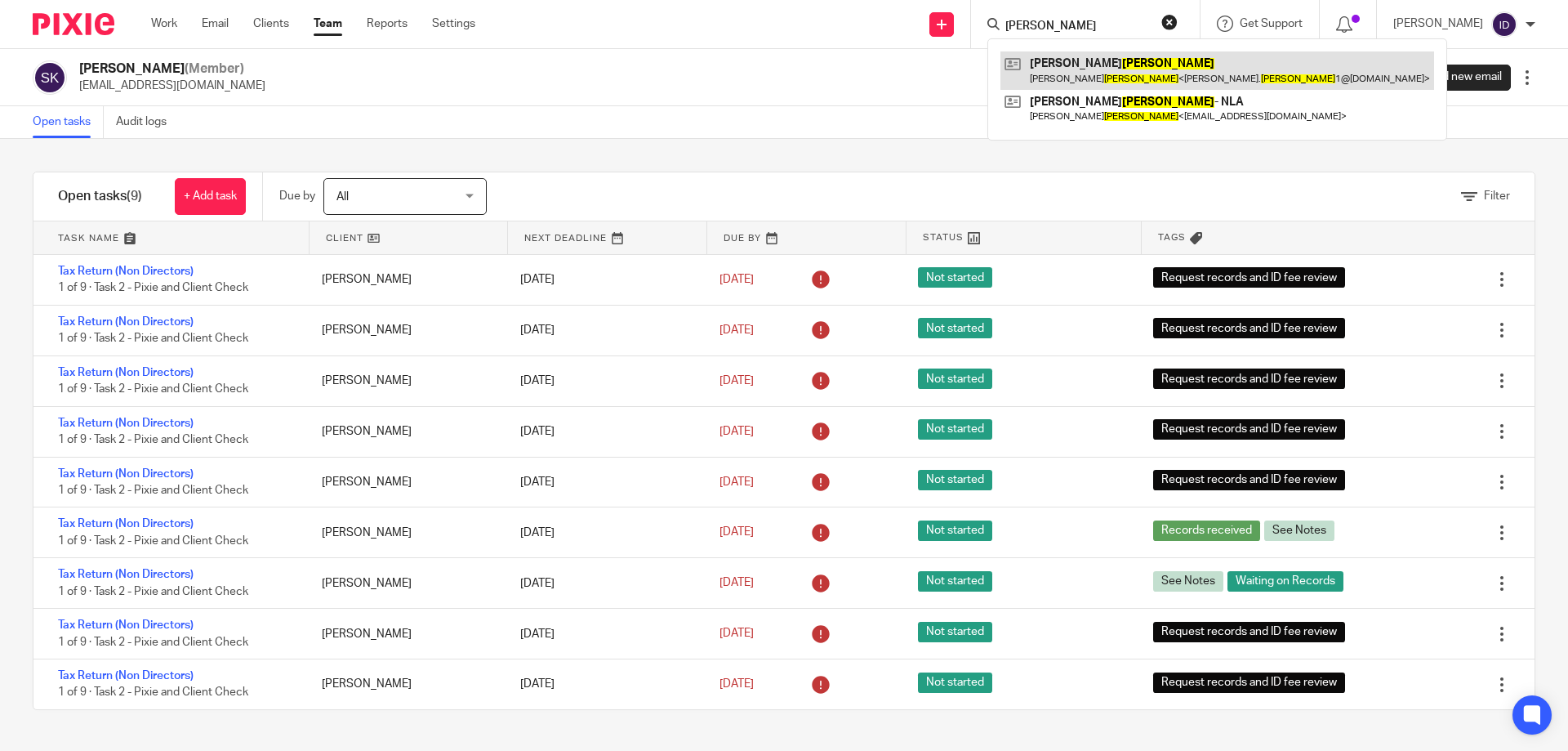
type input "hearn"
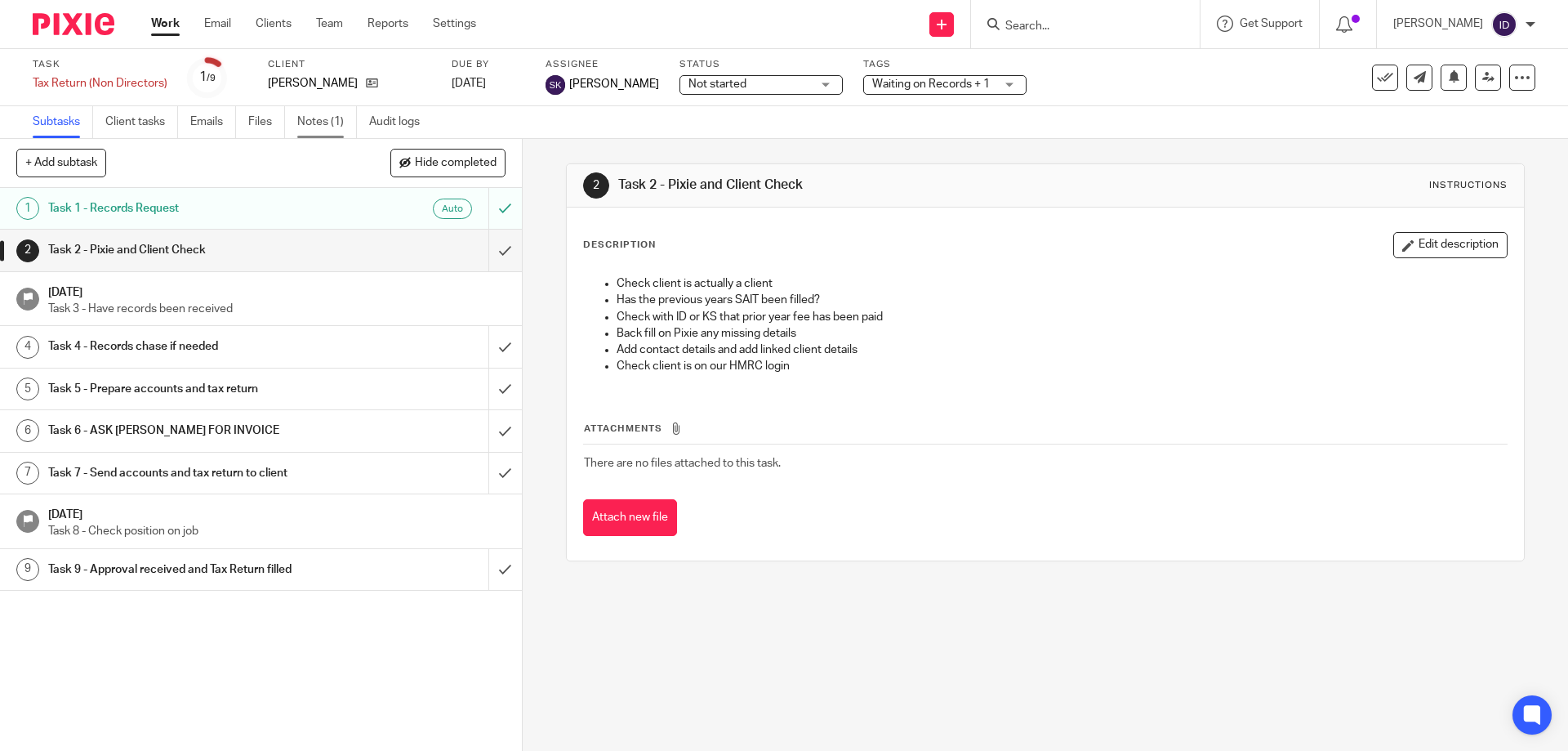
click at [325, 123] on link "Notes (1)" at bounding box center [327, 122] width 60 height 32
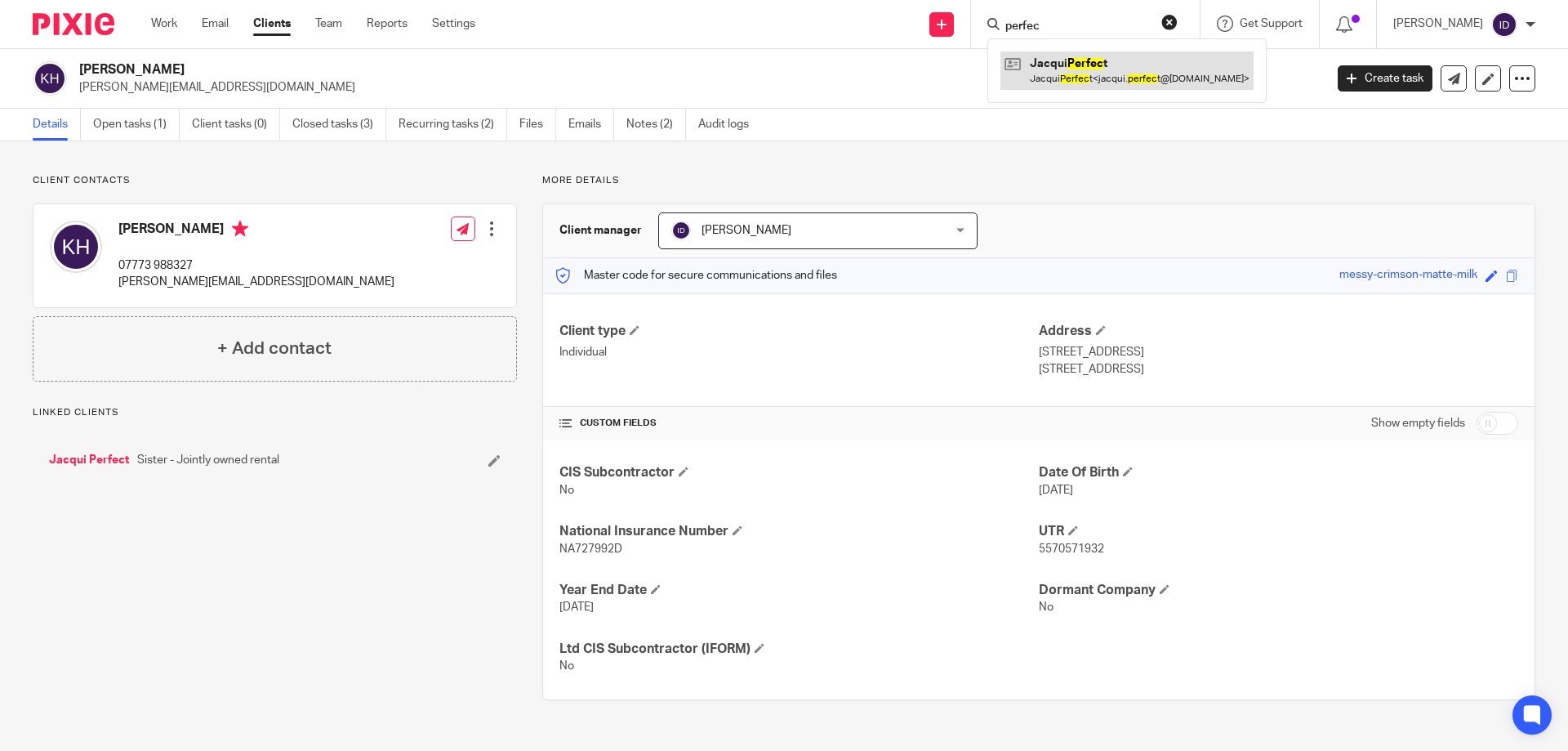
type input "perfec"
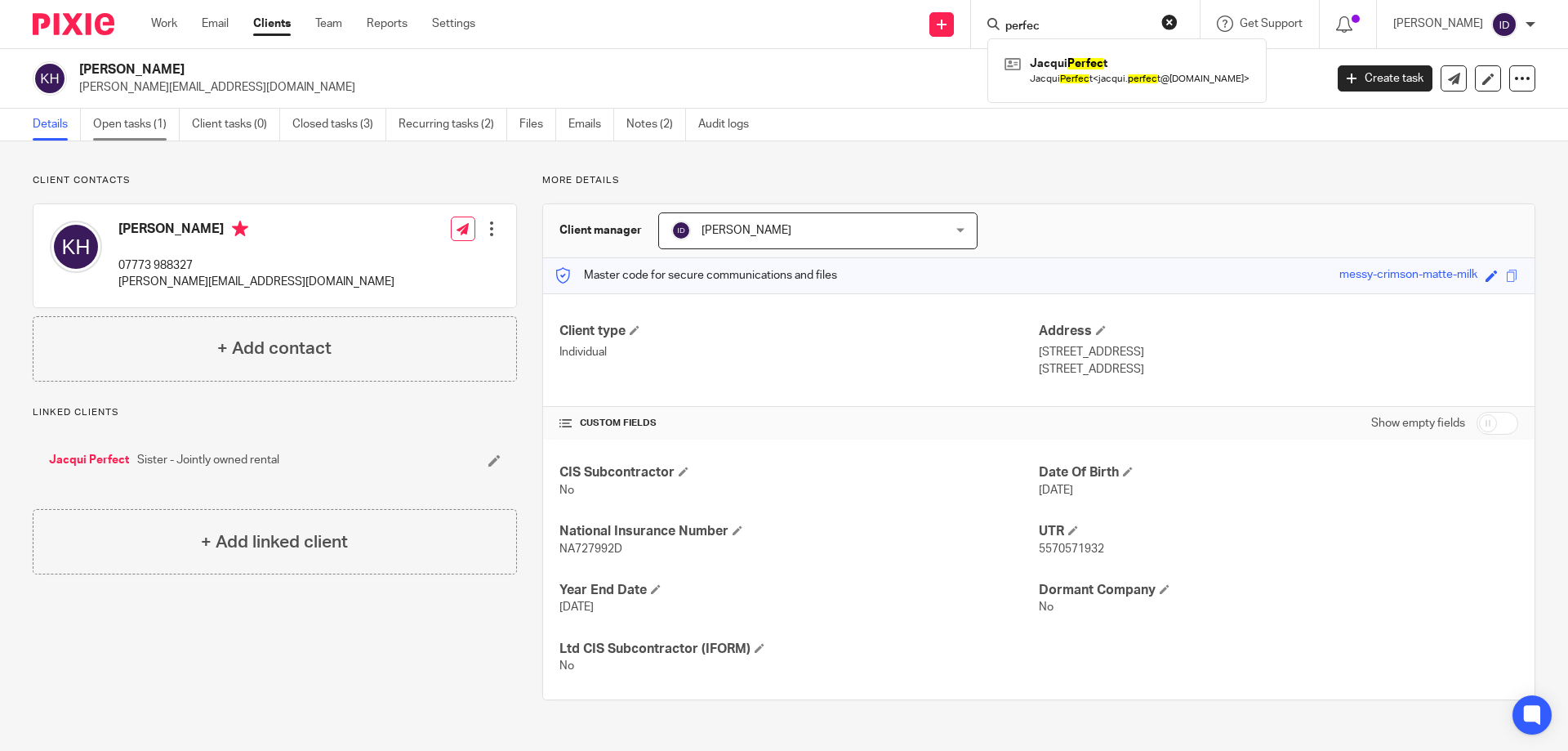
click at [139, 130] on link "Open tasks (1)" at bounding box center [135, 125] width 86 height 32
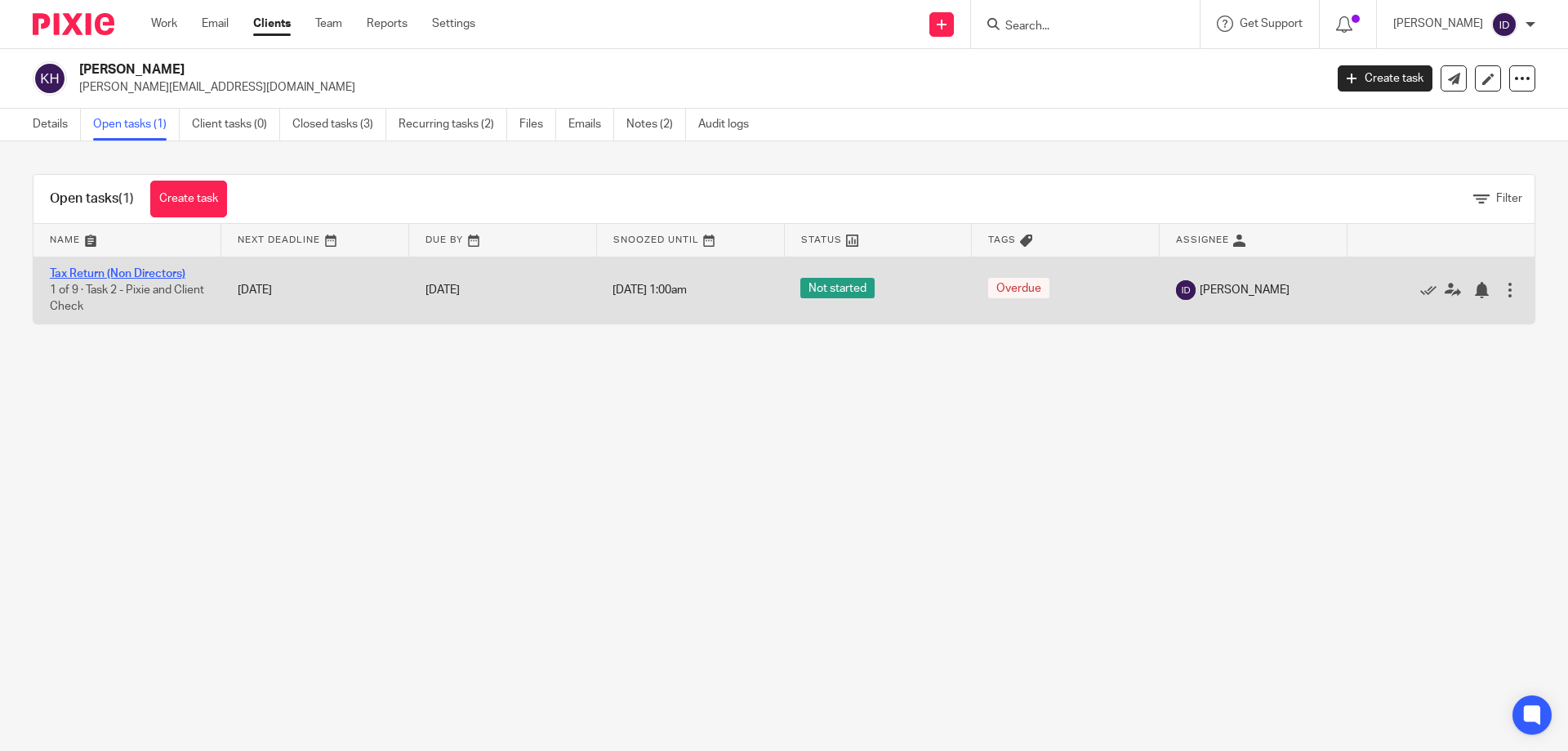
click at [132, 268] on link "Tax Return (Non Directors)" at bounding box center [117, 274] width 135 height 12
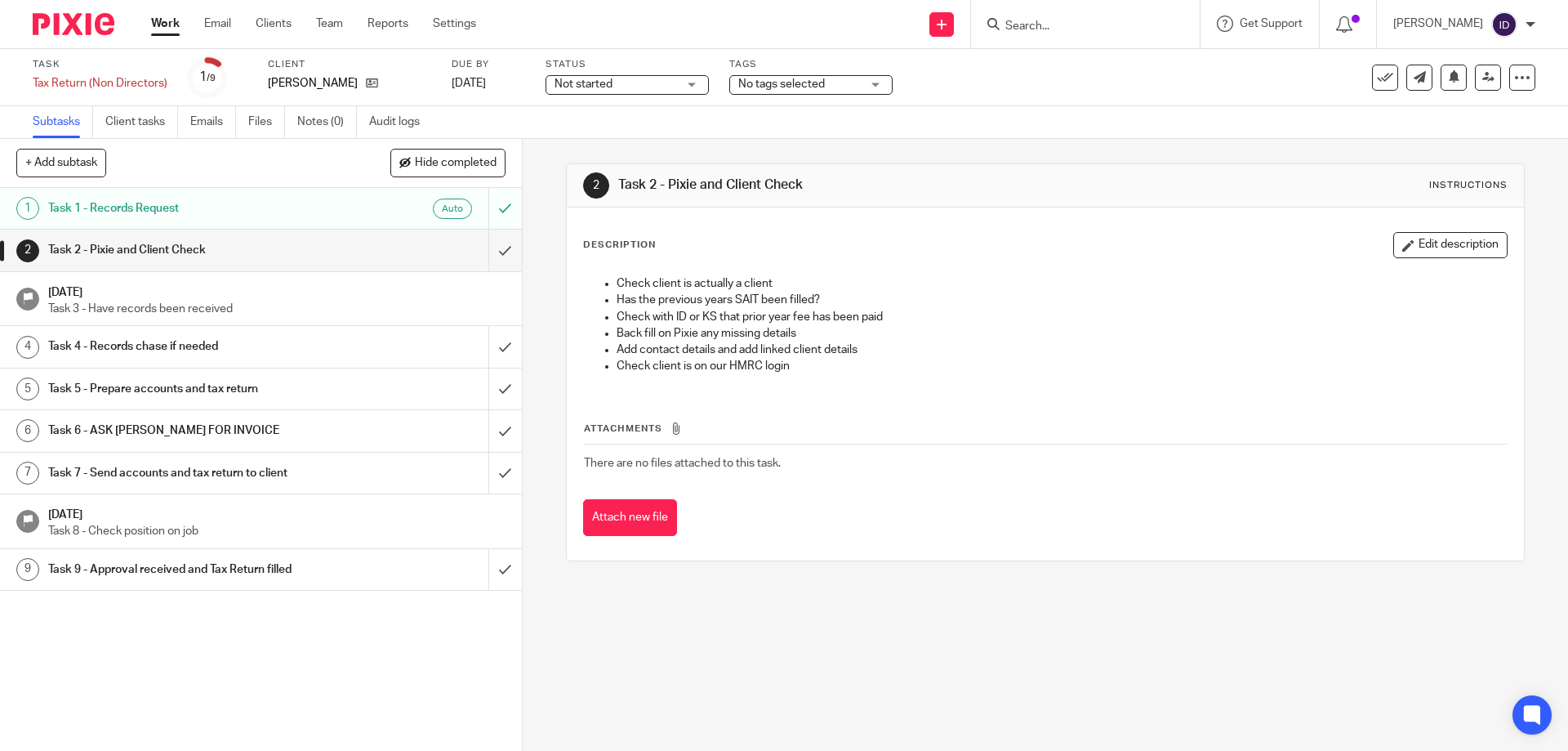
click at [810, 83] on span "No tags selected" at bounding box center [781, 84] width 86 height 12
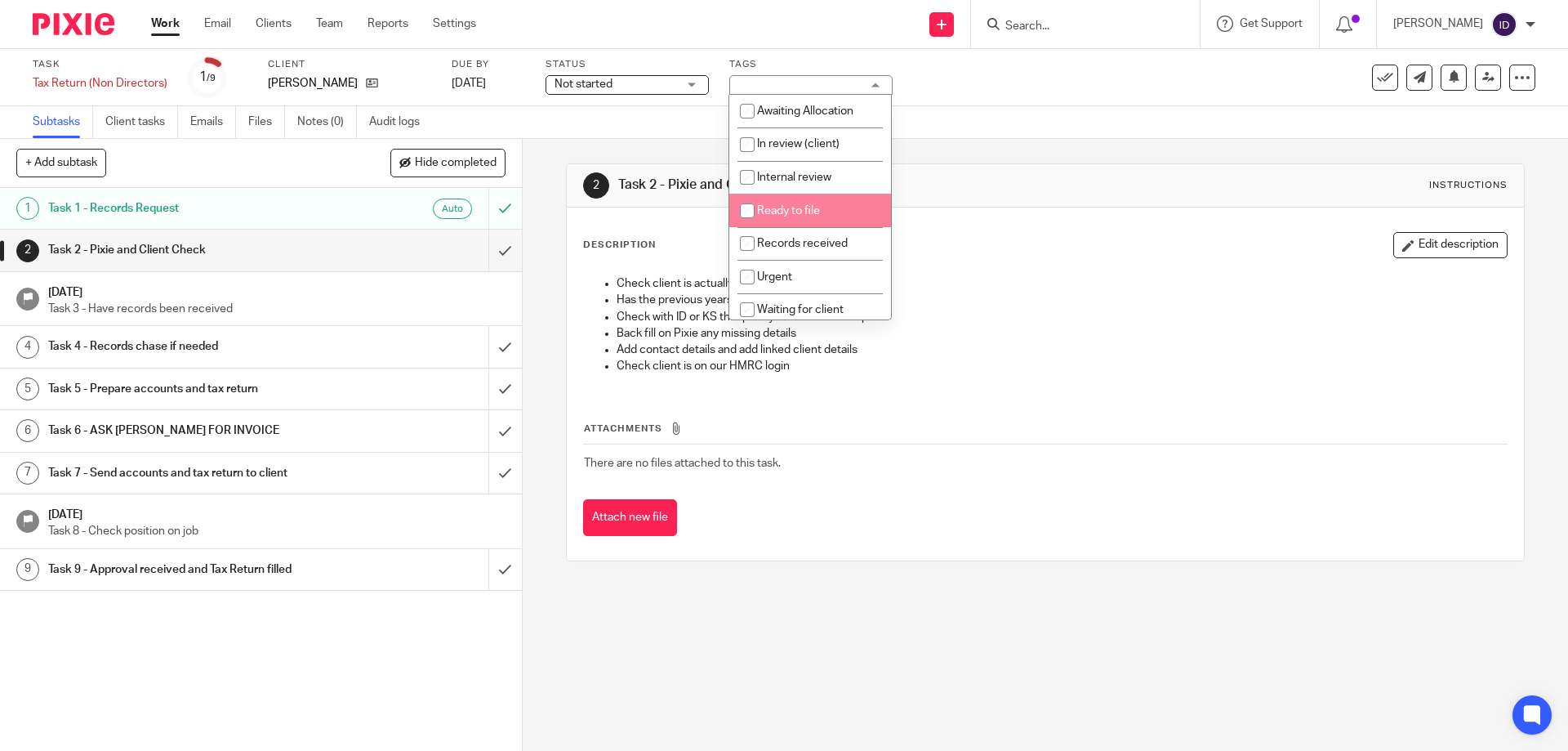
scroll to position [82, 0]
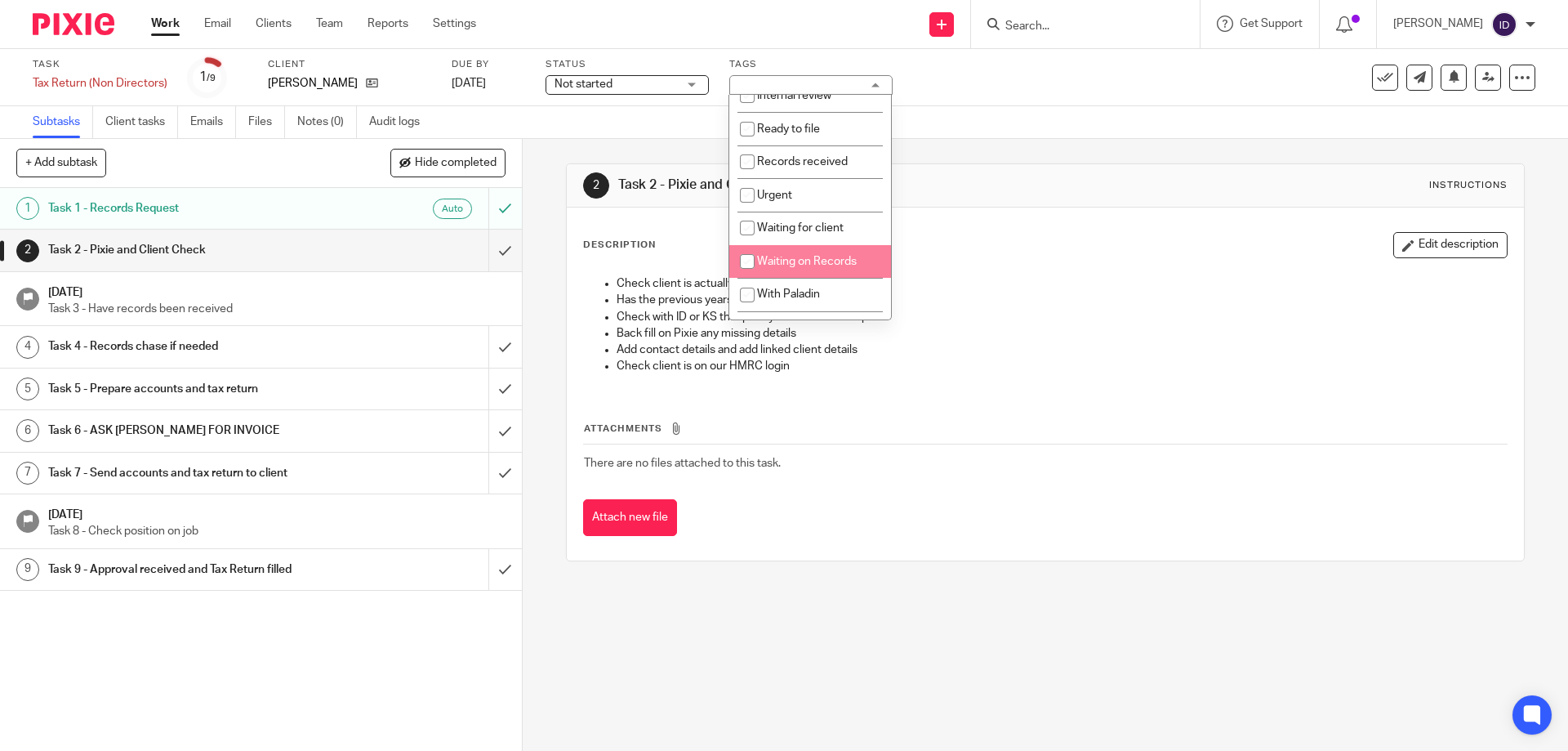
click at [770, 262] on span "Waiting on Records" at bounding box center [807, 261] width 100 height 12
checkbox input "true"
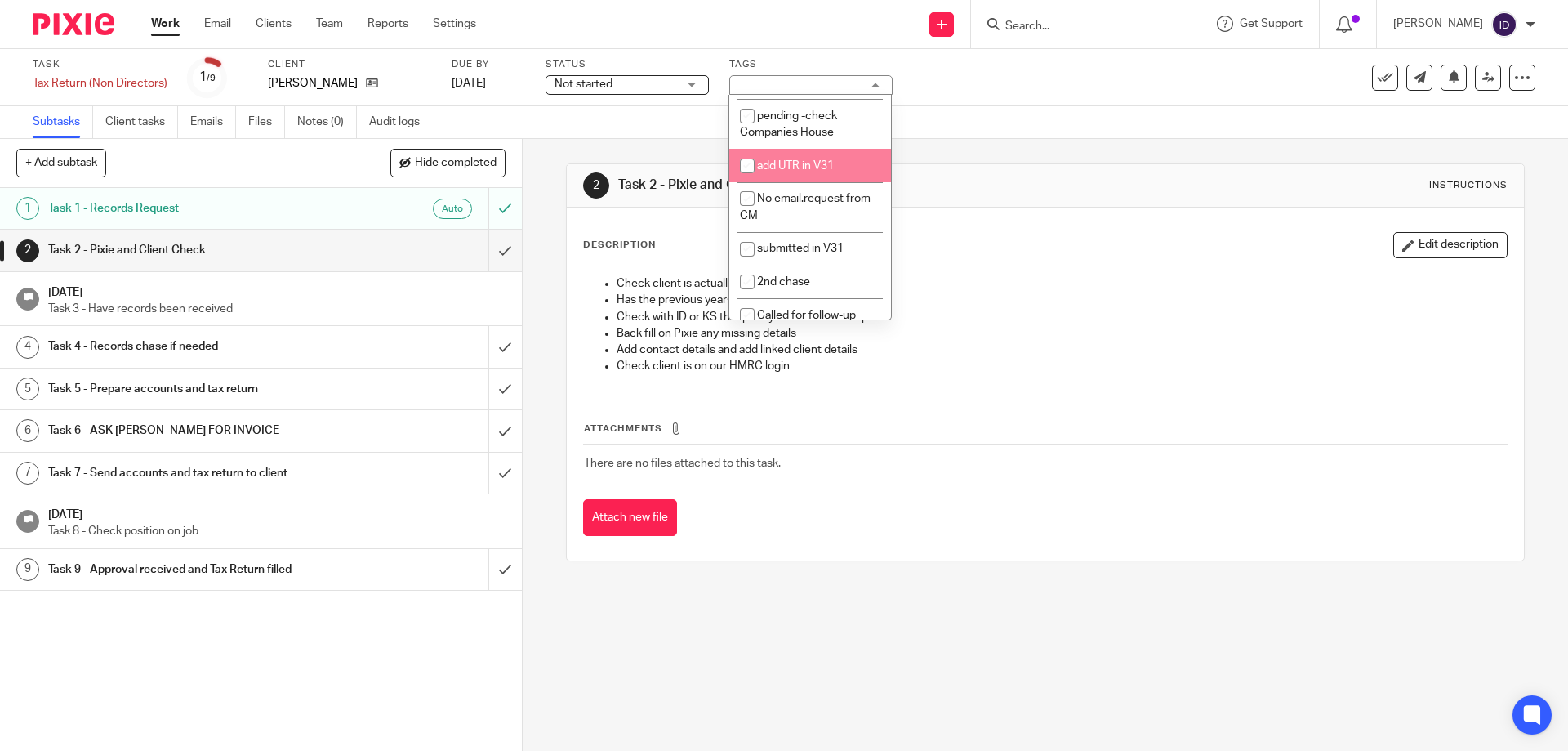
scroll to position [408, 0]
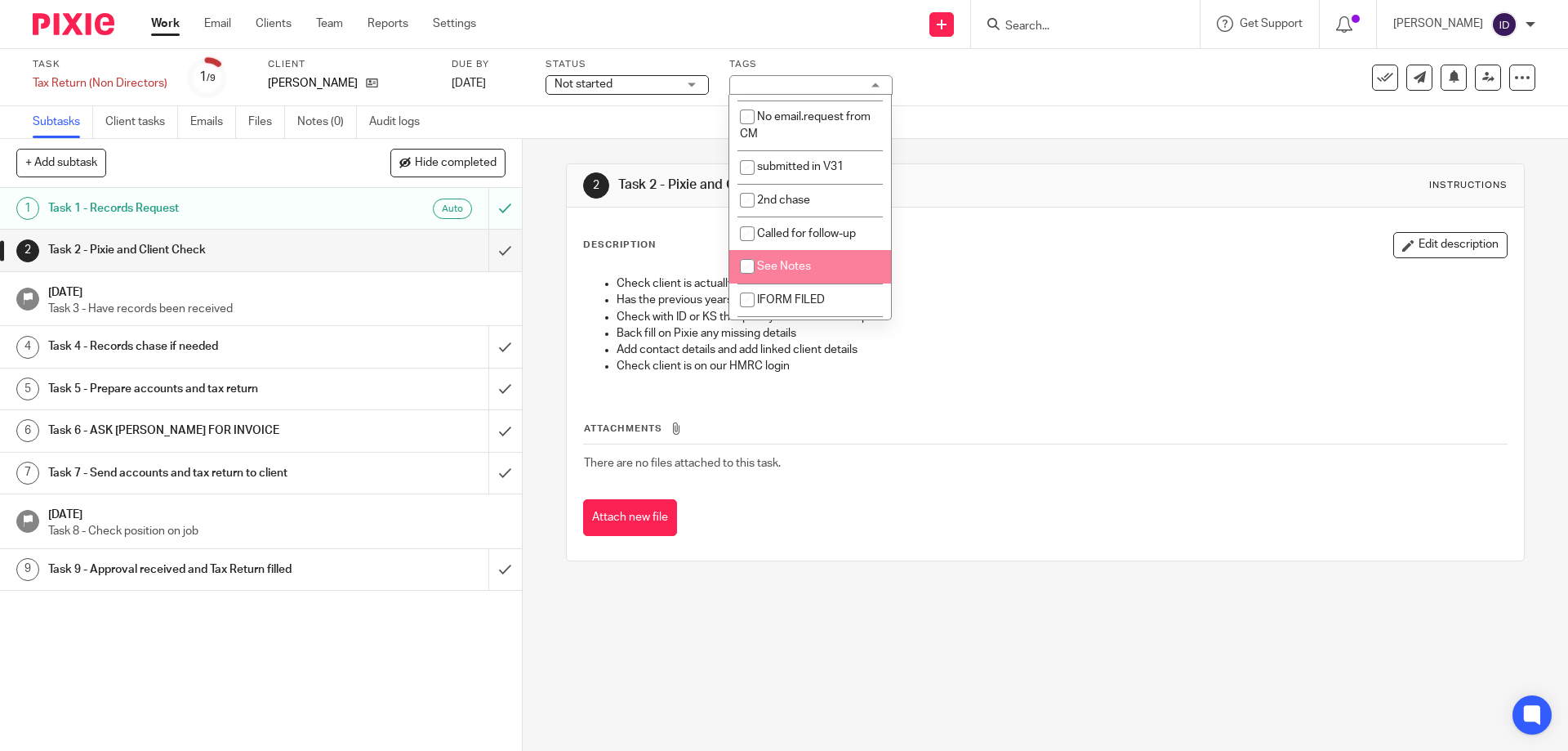
click at [764, 263] on span "See Notes" at bounding box center [784, 266] width 54 height 12
checkbox input "true"
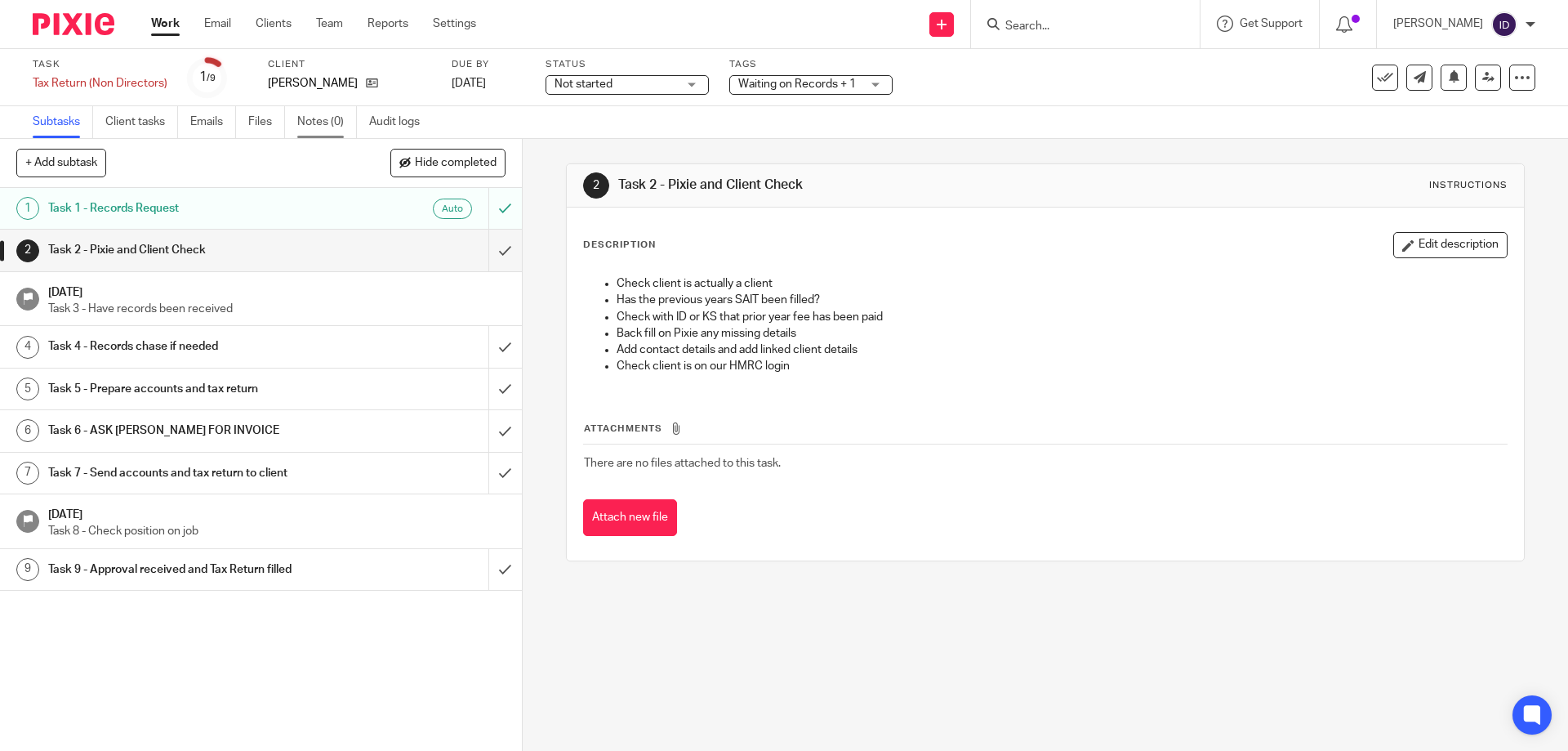
click at [330, 122] on link "Notes (0)" at bounding box center [327, 122] width 60 height 32
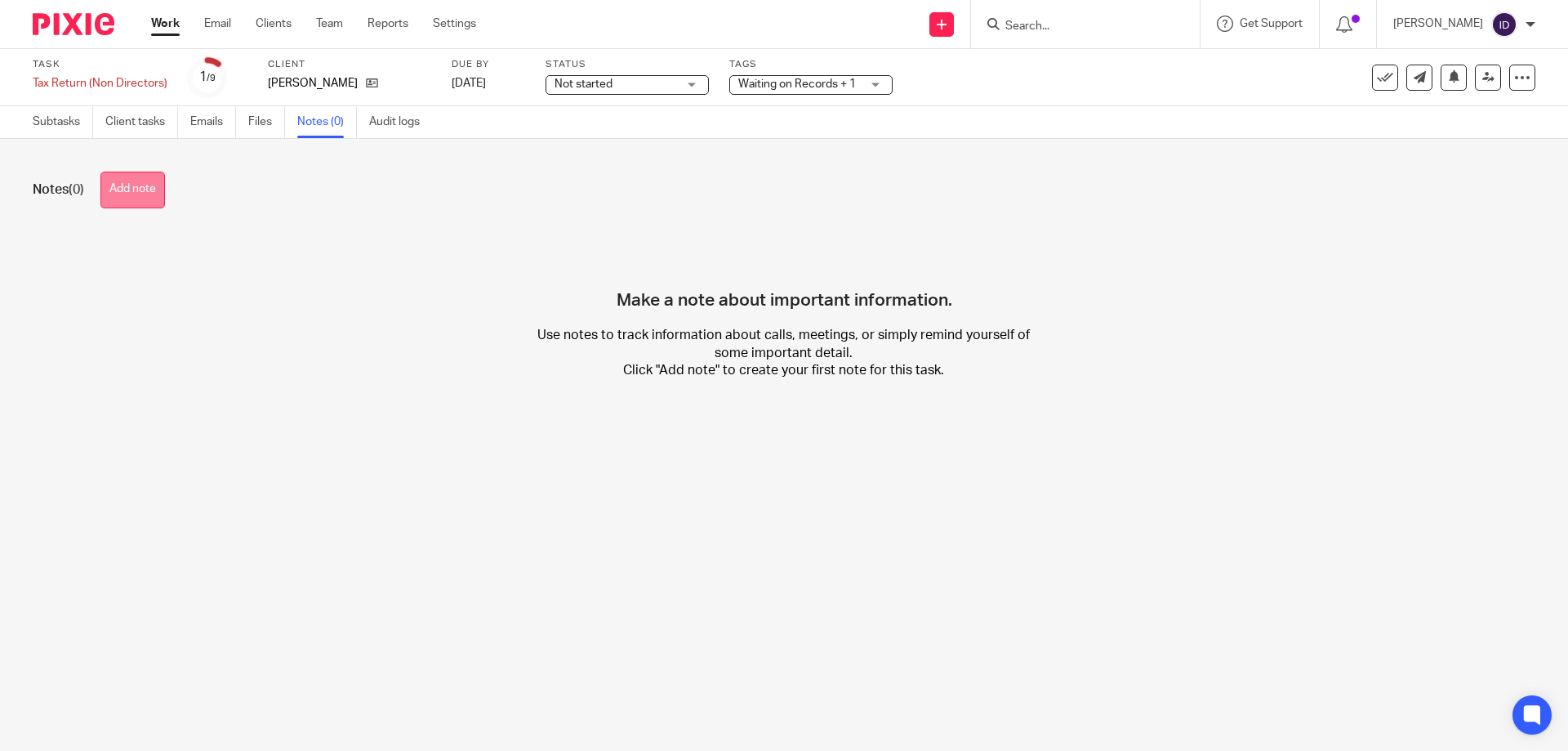
click at [152, 196] on button "Add note" at bounding box center [133, 190] width 65 height 36
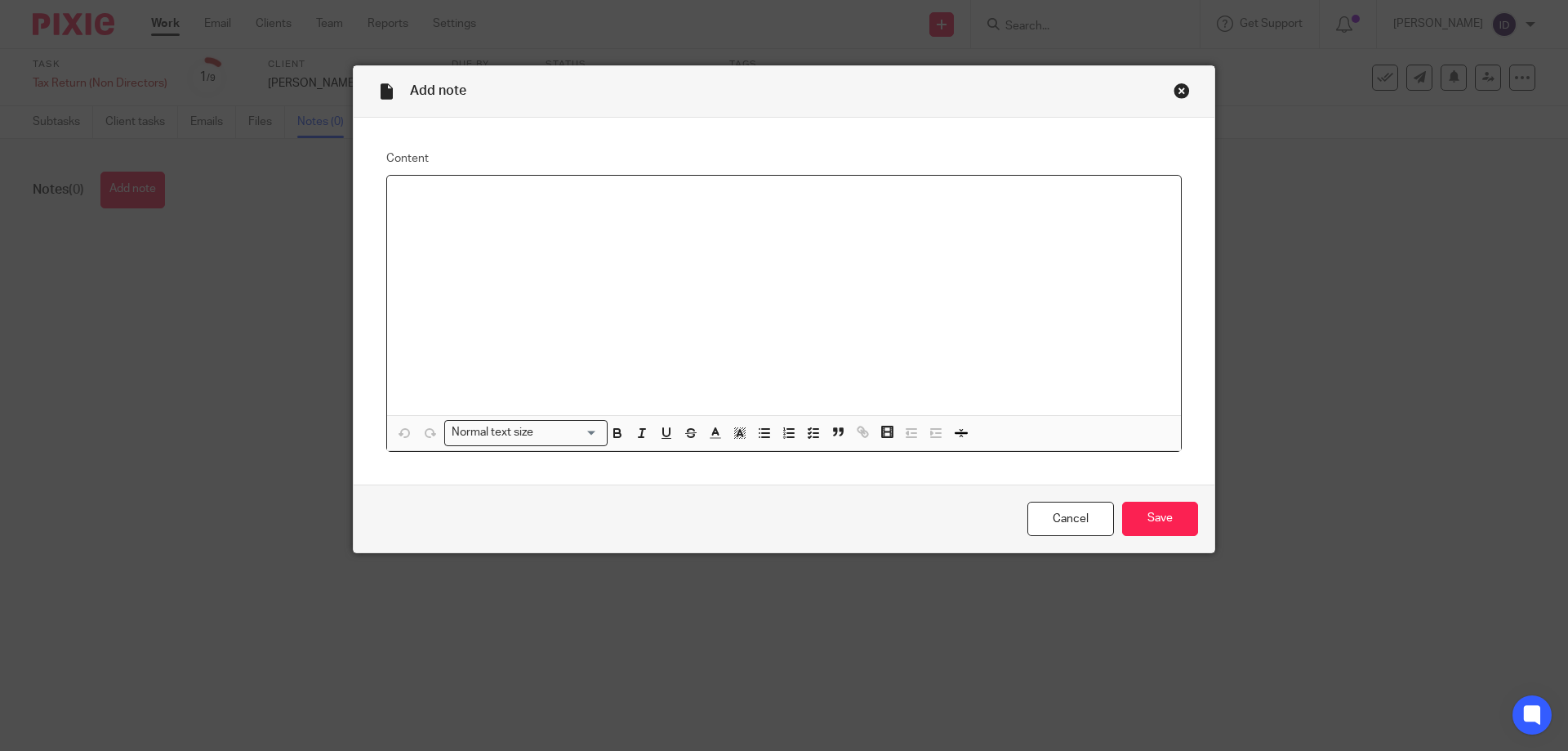
click at [472, 235] on div at bounding box center [784, 295] width 794 height 239
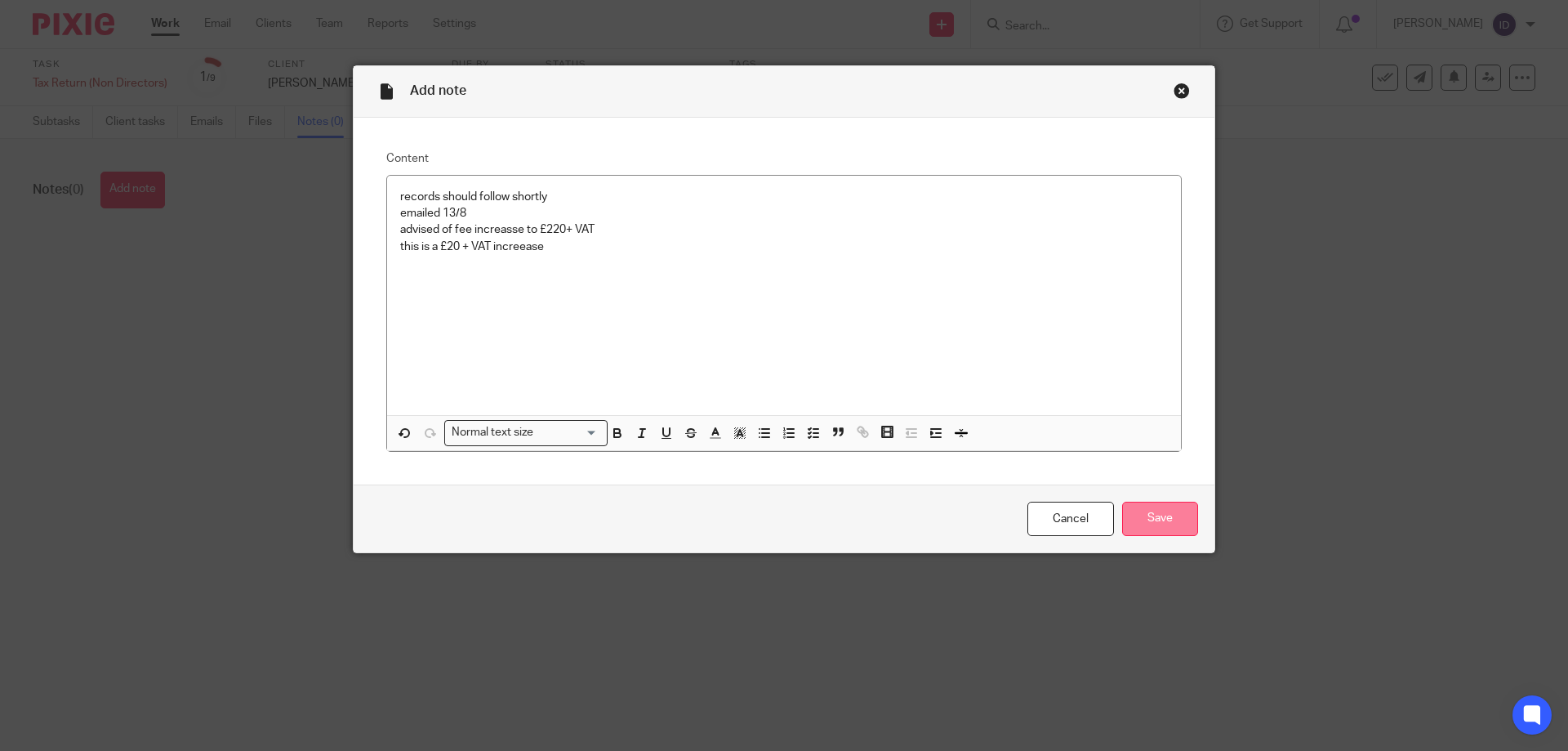
click at [1173, 521] on input "Save" at bounding box center [1161, 519] width 76 height 35
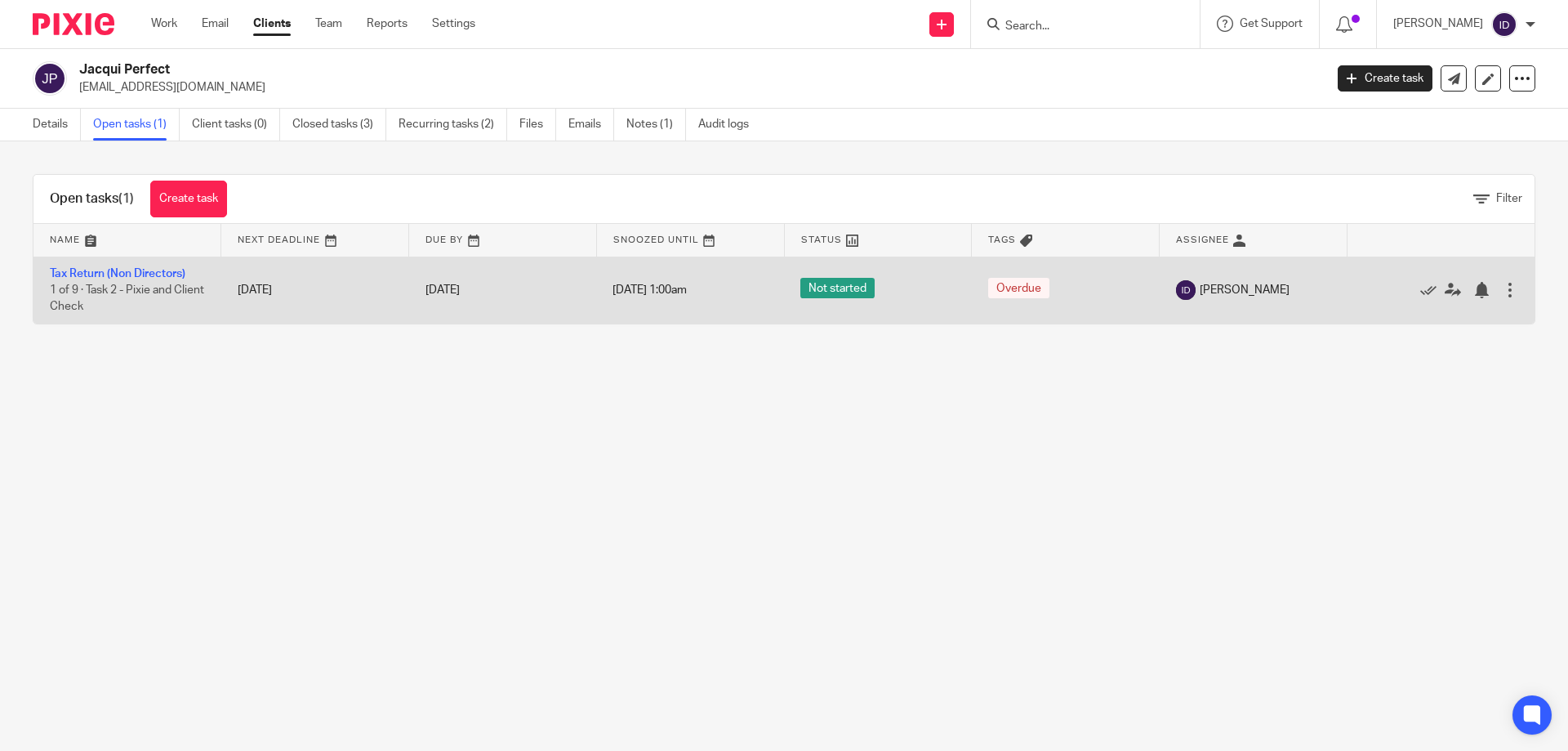
click at [171, 265] on td "Tax Return (Non Directors) 1 of 9 · Task 2 - Pixie and Client Check" at bounding box center [127, 290] width 188 height 67
click at [168, 276] on link "Tax Return (Non Directors)" at bounding box center [117, 274] width 135 height 12
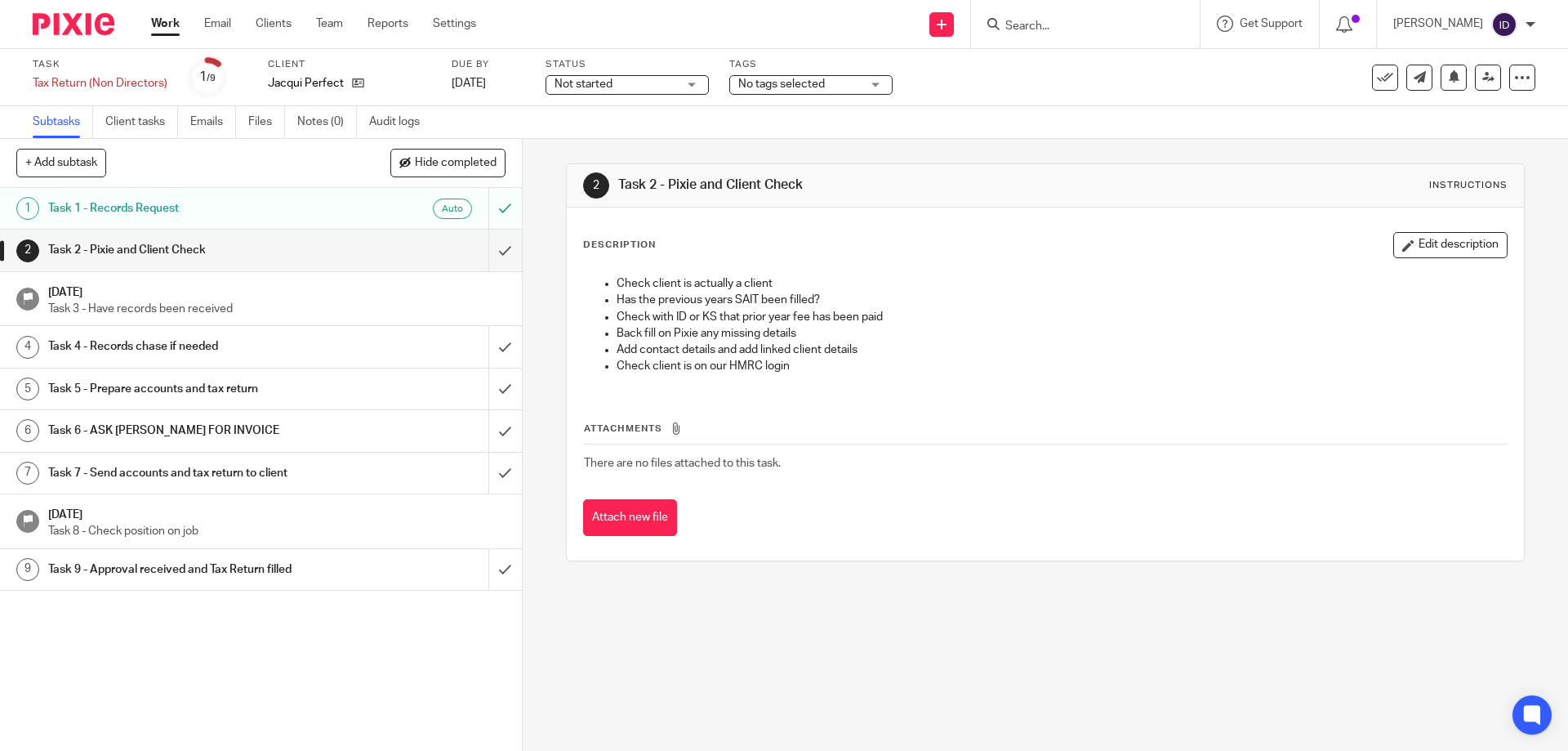
click at [843, 84] on span "No tags selected" at bounding box center [799, 85] width 123 height 17
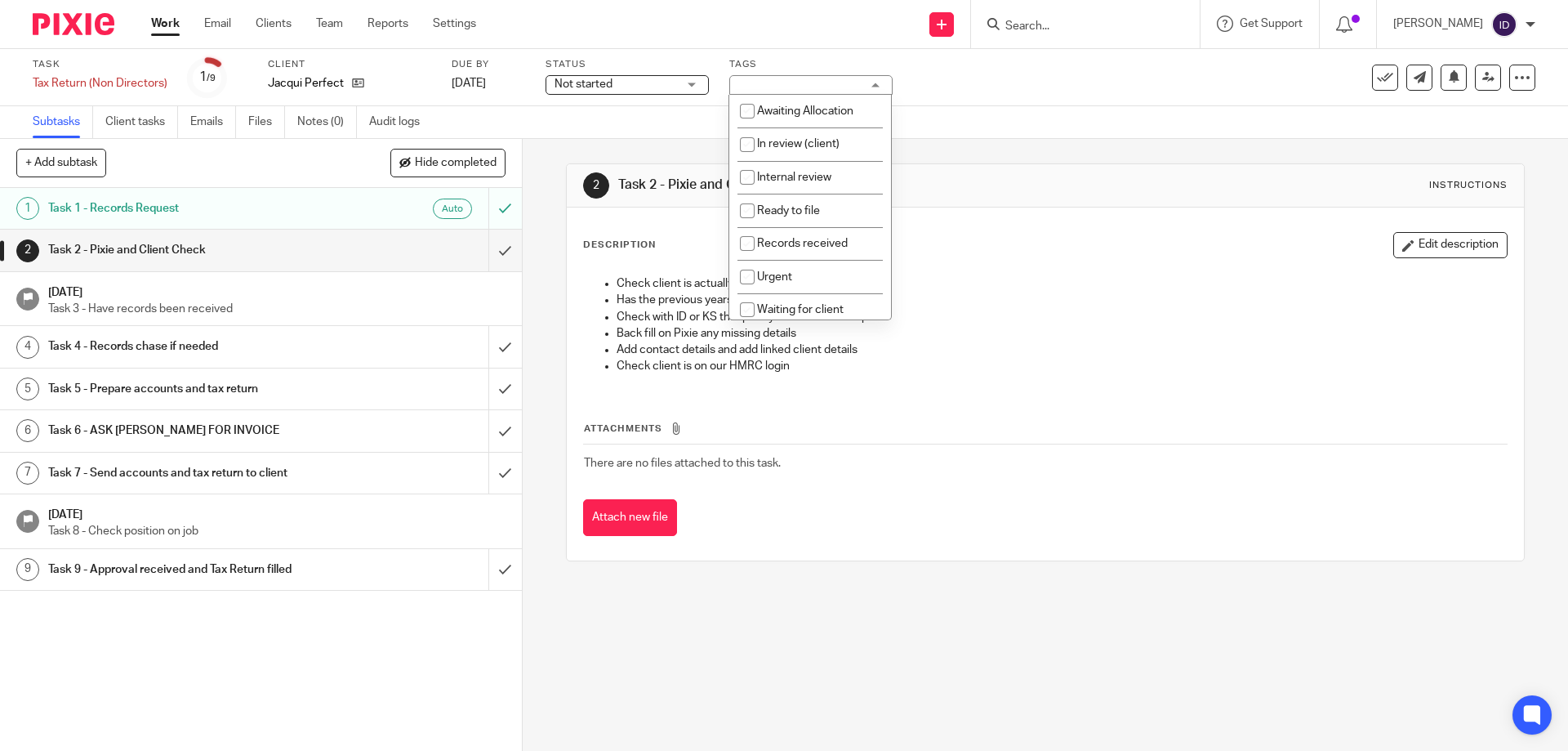
scroll to position [82, 0]
click at [744, 255] on input "checkbox" at bounding box center [747, 261] width 31 height 31
checkbox input "true"
click at [750, 265] on input "checkbox" at bounding box center [747, 266] width 31 height 31
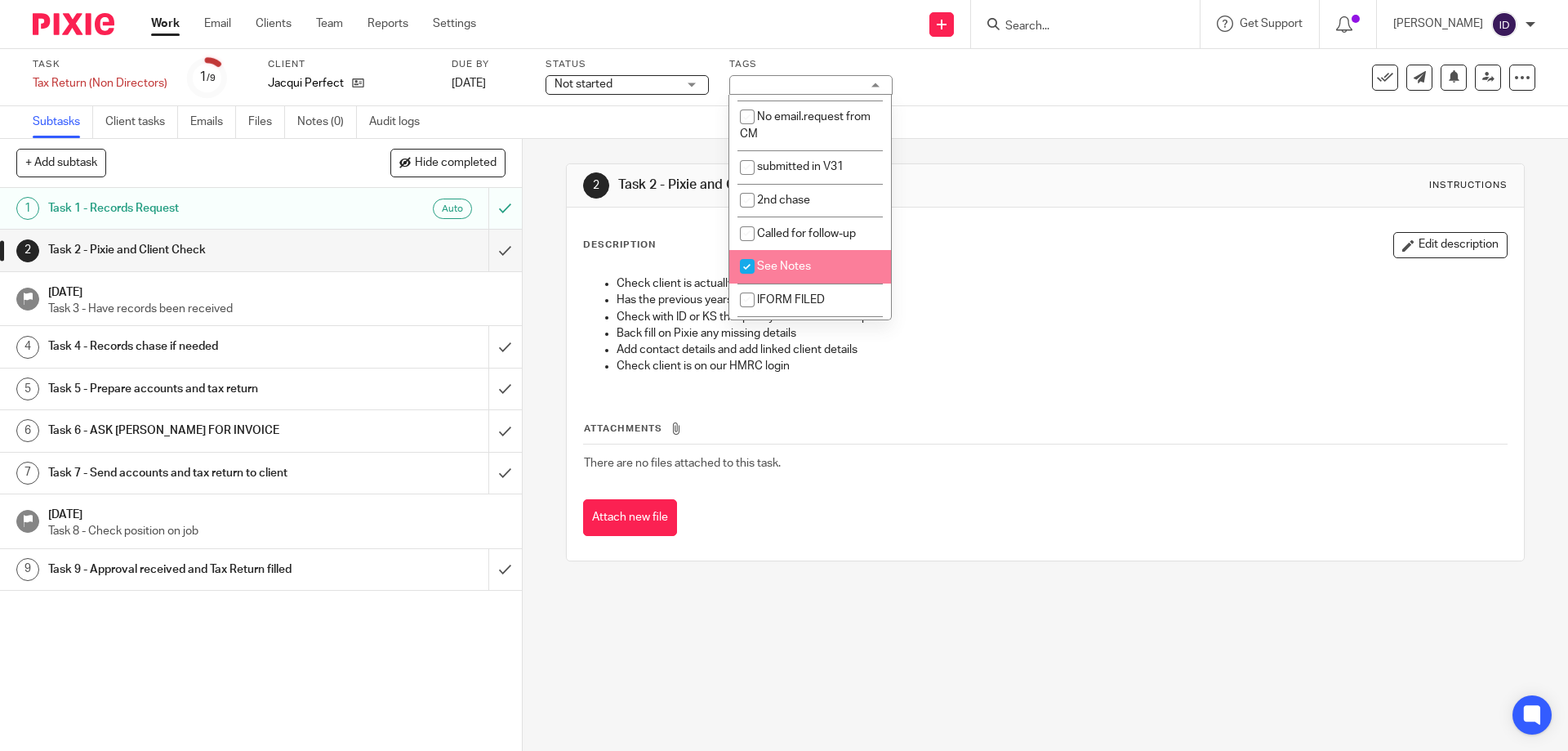
checkbox input "true"
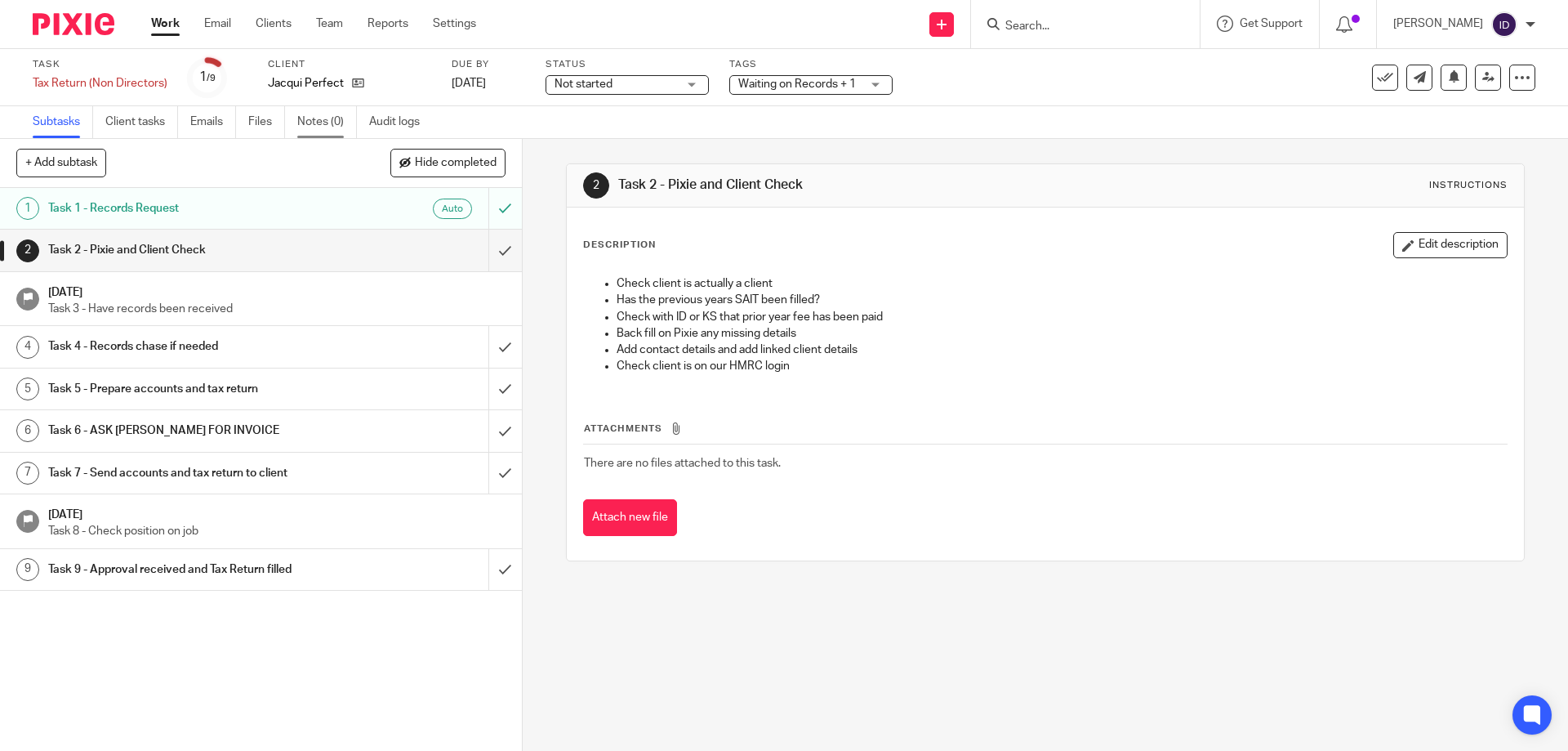
click at [332, 128] on link "Notes (0)" at bounding box center [327, 122] width 60 height 32
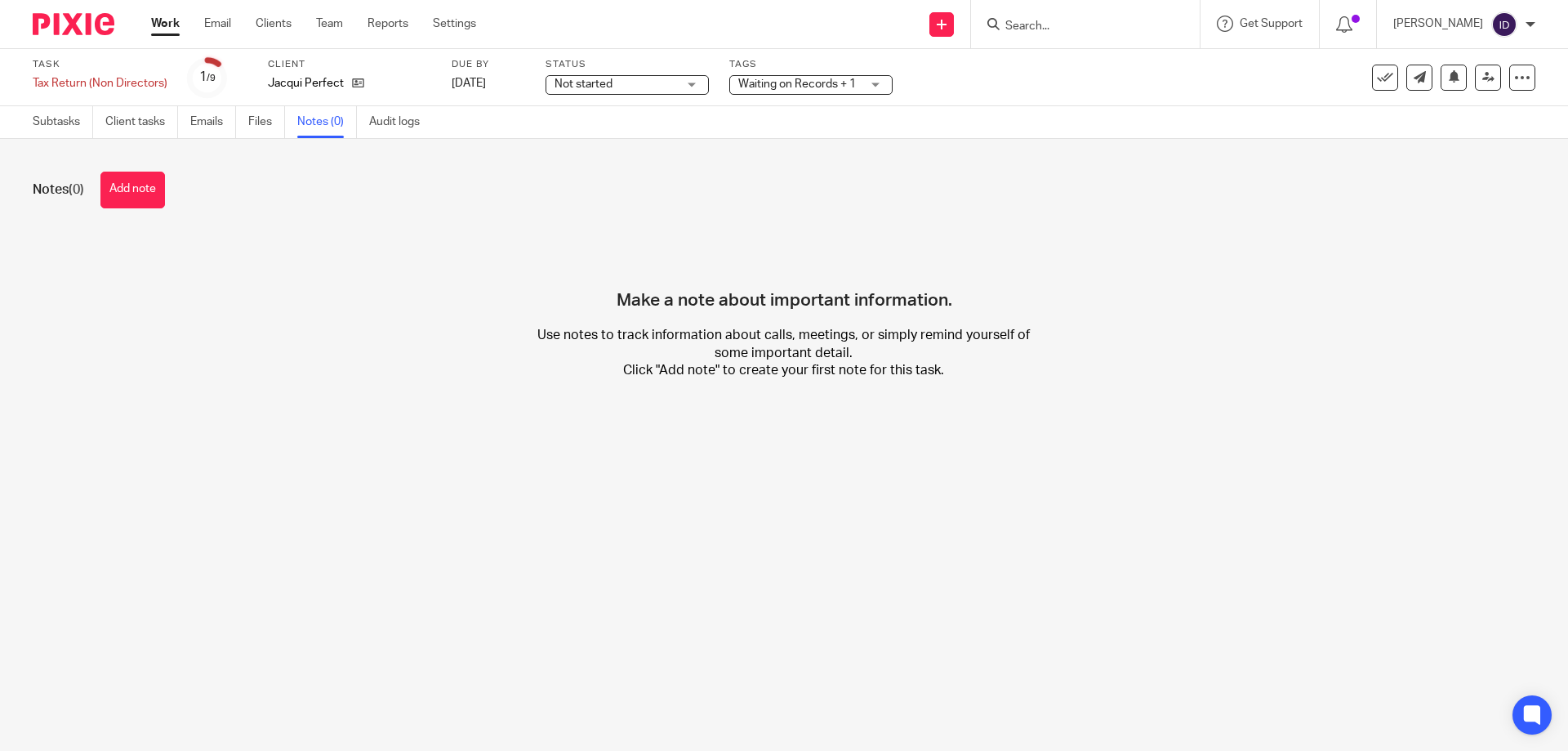
click at [142, 200] on button "Add note" at bounding box center [133, 190] width 65 height 36
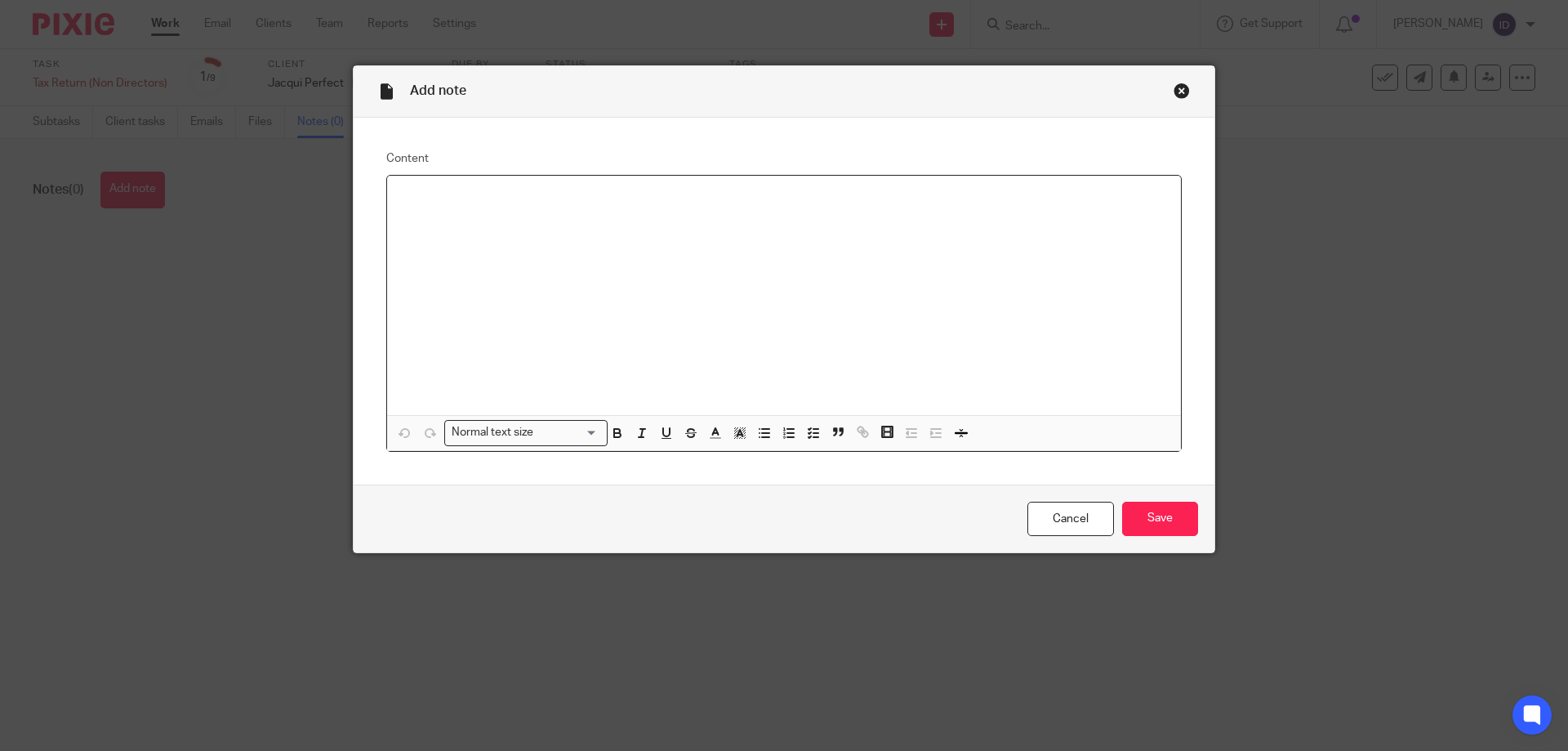
click at [510, 252] on div at bounding box center [784, 295] width 794 height 239
click at [1123, 522] on input "Save" at bounding box center [1161, 519] width 76 height 35
